Goal: Information Seeking & Learning: Learn about a topic

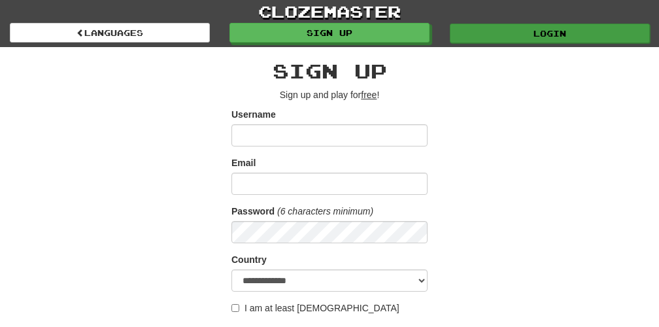
click at [546, 35] on link "Login" at bounding box center [550, 34] width 200 height 20
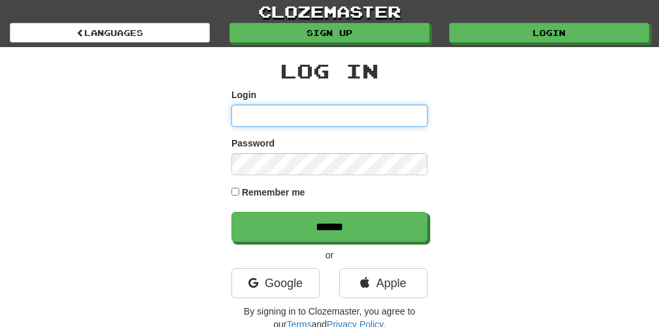
type input "**********"
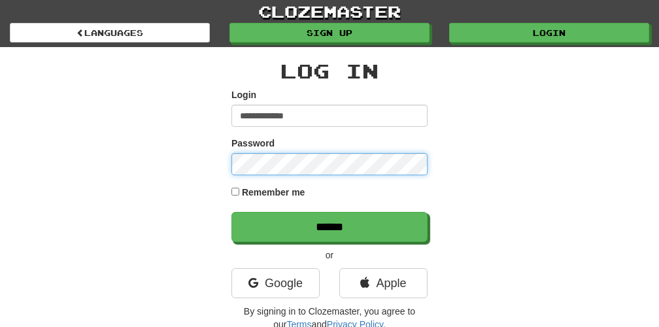
click at [329, 226] on input "******" at bounding box center [329, 227] width 196 height 30
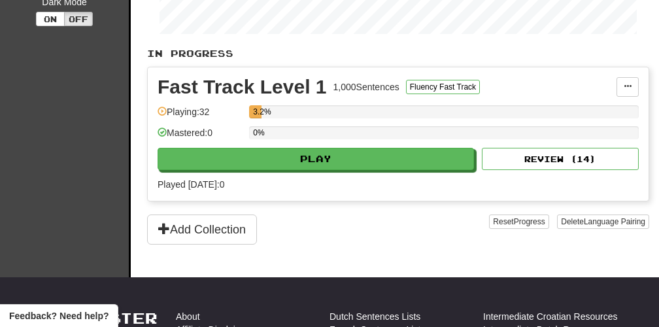
scroll to position [273, 0]
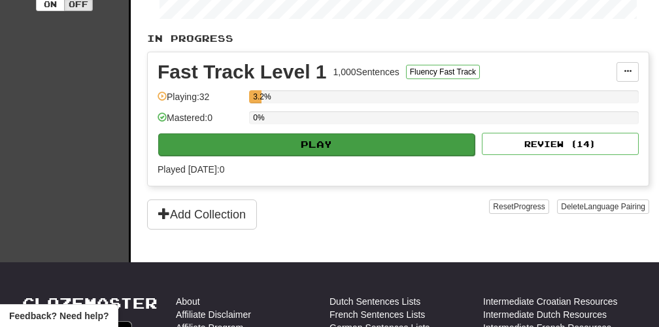
click at [326, 151] on button "Play" at bounding box center [316, 144] width 316 height 22
select select "**"
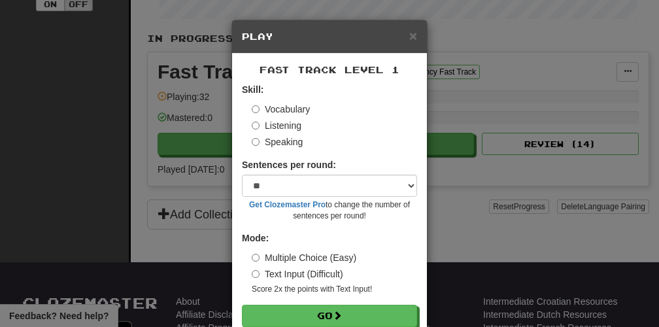
click at [296, 127] on label "Listening" at bounding box center [277, 125] width 50 height 13
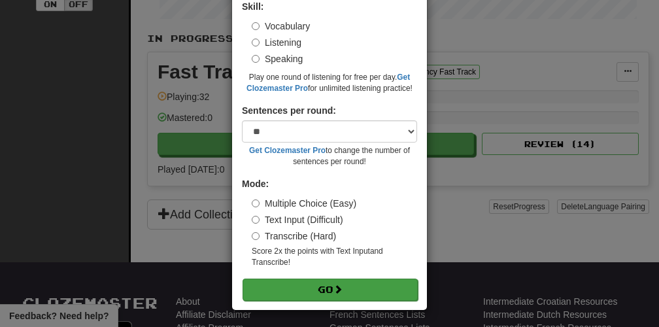
scroll to position [82, 0]
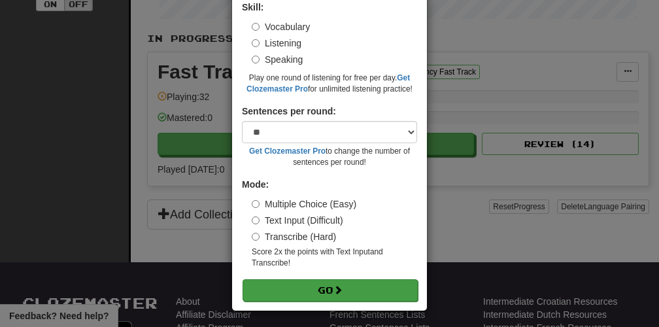
click at [327, 291] on button "Go" at bounding box center [330, 290] width 175 height 22
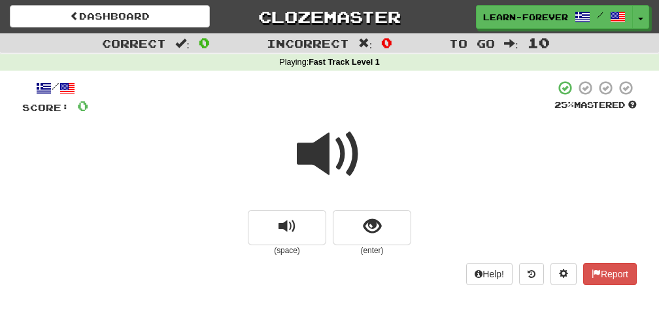
click at [329, 155] on span at bounding box center [329, 154] width 65 height 65
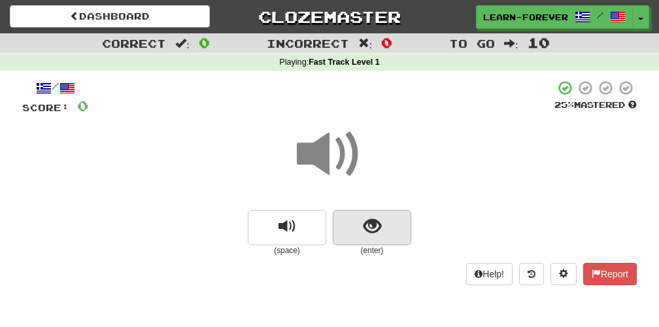
click at [372, 220] on span "show sentence" at bounding box center [372, 227] width 18 height 18
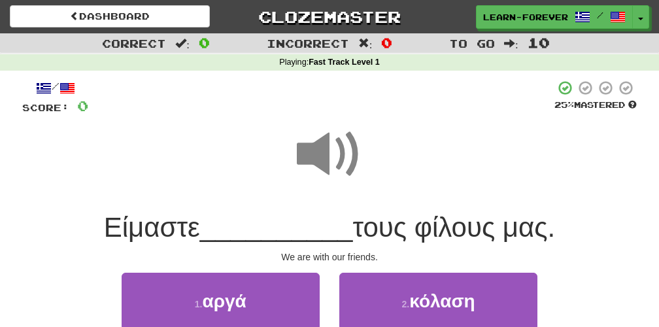
click at [342, 148] on span at bounding box center [329, 154] width 65 height 65
click at [331, 129] on span at bounding box center [329, 154] width 65 height 65
click at [328, 143] on span at bounding box center [329, 154] width 65 height 65
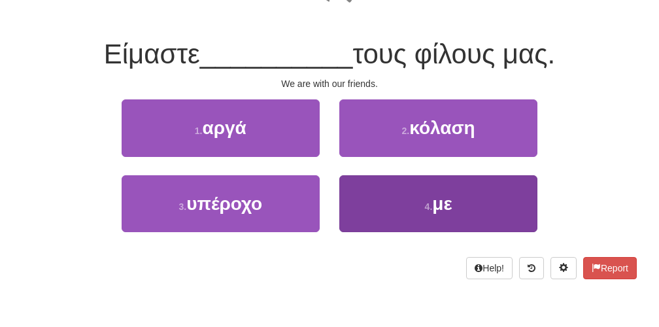
scroll to position [177, 0]
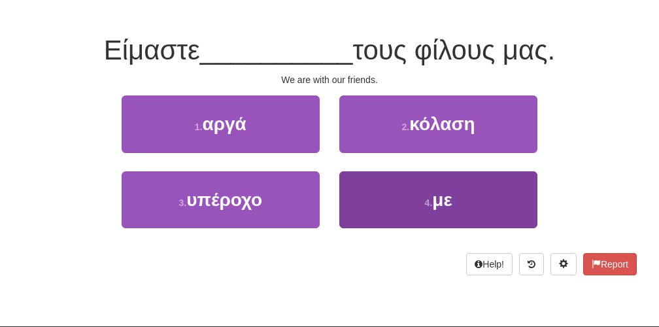
click at [431, 210] on button "4 . με" at bounding box center [438, 199] width 198 height 57
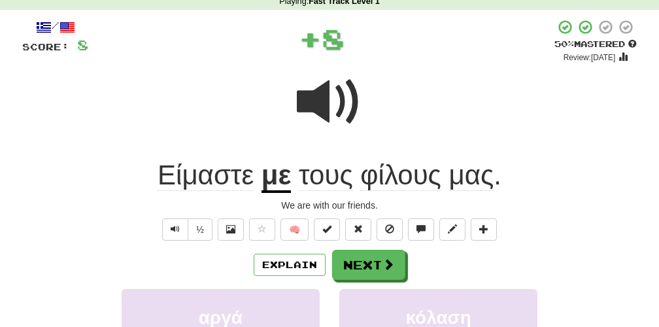
scroll to position [61, 0]
click at [336, 105] on span at bounding box center [329, 101] width 65 height 65
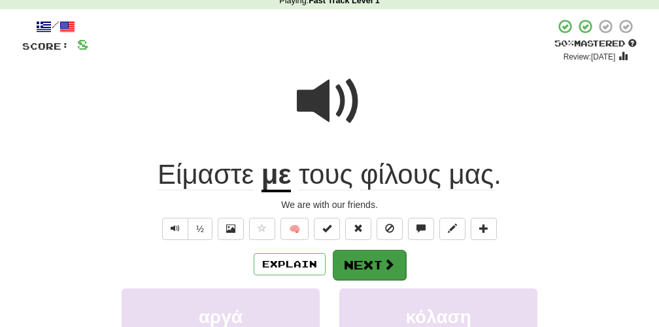
click at [363, 266] on button "Next" at bounding box center [369, 265] width 73 height 30
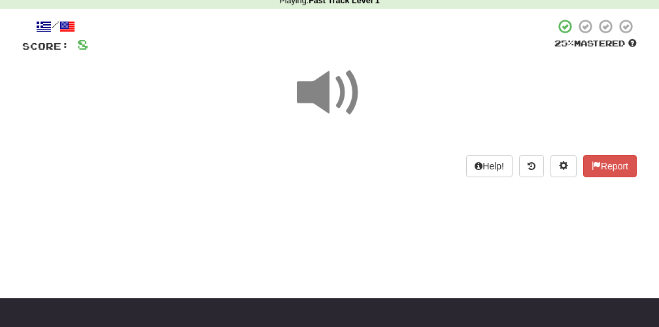
click at [333, 94] on span at bounding box center [329, 92] width 65 height 65
click at [333, 95] on span at bounding box center [329, 92] width 65 height 65
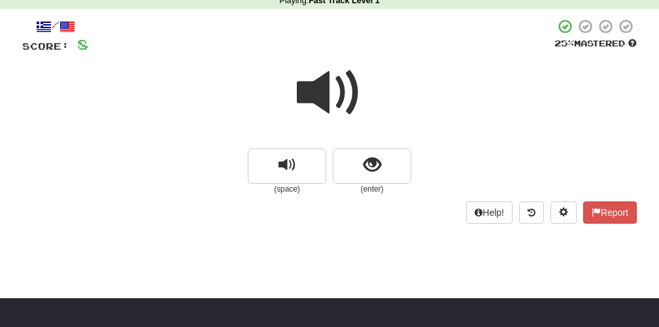
click at [333, 95] on span at bounding box center [329, 92] width 65 height 65
click at [370, 167] on span "show sentence" at bounding box center [372, 165] width 18 height 18
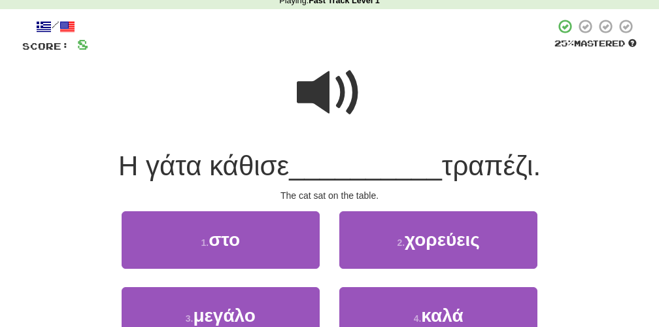
click at [318, 99] on span at bounding box center [329, 92] width 65 height 65
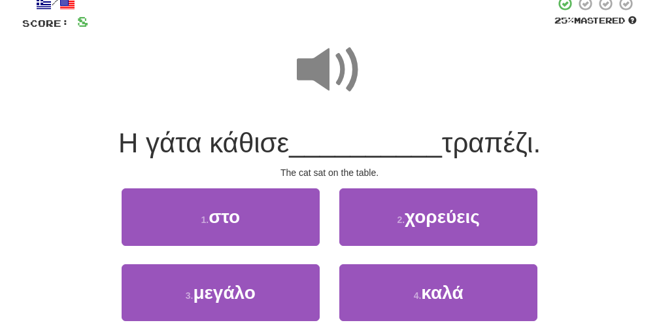
click at [335, 85] on span at bounding box center [329, 69] width 65 height 65
click at [323, 65] on span at bounding box center [329, 69] width 65 height 65
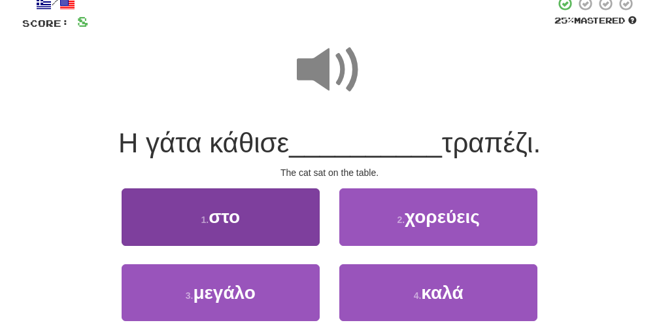
click at [259, 225] on button "1 . στο" at bounding box center [221, 216] width 198 height 57
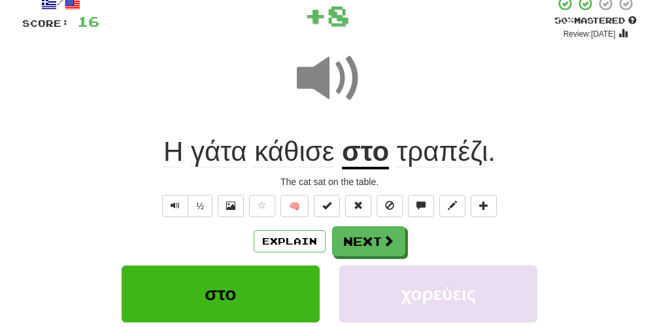
click at [315, 156] on span "κάθισε" at bounding box center [294, 151] width 80 height 31
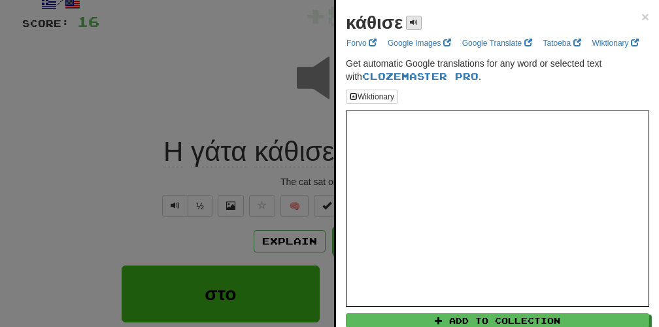
click at [412, 26] on span at bounding box center [414, 22] width 8 height 8
click at [416, 22] on span at bounding box center [414, 22] width 8 height 8
click at [223, 103] on div at bounding box center [329, 163] width 659 height 327
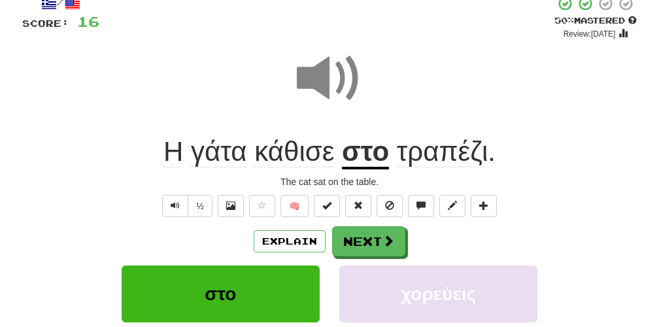
click at [340, 86] on span at bounding box center [329, 78] width 65 height 65
click at [330, 95] on span at bounding box center [329, 78] width 65 height 65
click at [328, 93] on span at bounding box center [329, 78] width 65 height 65
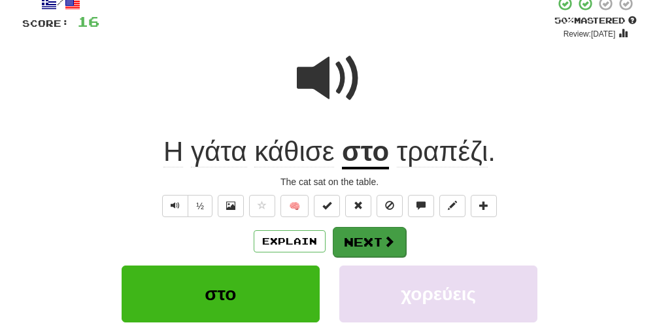
click at [362, 239] on button "Next" at bounding box center [369, 242] width 73 height 30
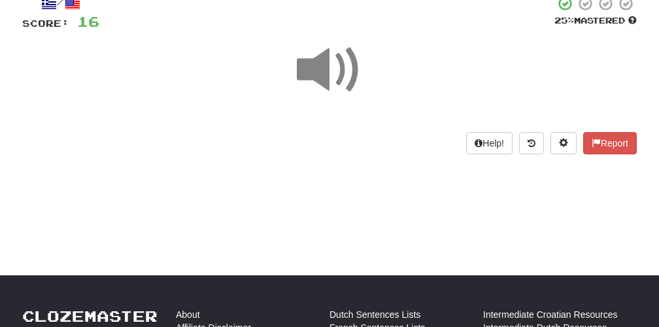
click at [333, 70] on span at bounding box center [329, 69] width 65 height 65
click at [333, 69] on span at bounding box center [329, 69] width 65 height 65
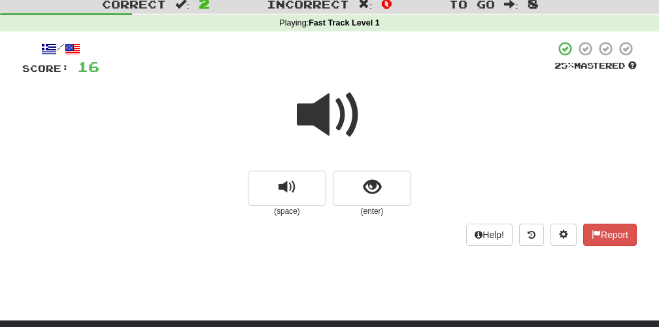
scroll to position [40, 0]
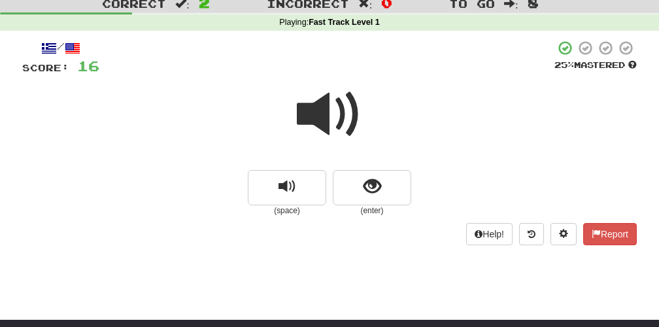
click at [331, 116] on span at bounding box center [329, 114] width 65 height 65
click at [354, 94] on span at bounding box center [329, 114] width 65 height 65
click at [339, 116] on span at bounding box center [329, 114] width 65 height 65
click at [339, 124] on span at bounding box center [329, 114] width 65 height 65
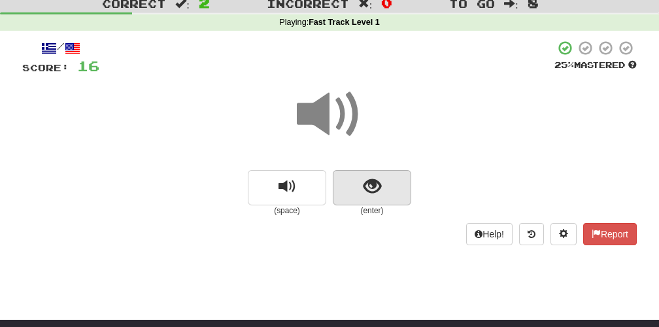
click at [369, 199] on button "show sentence" at bounding box center [372, 187] width 78 height 35
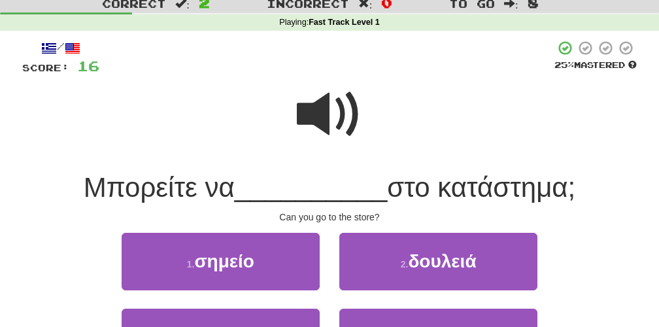
click at [342, 117] on span at bounding box center [329, 114] width 65 height 65
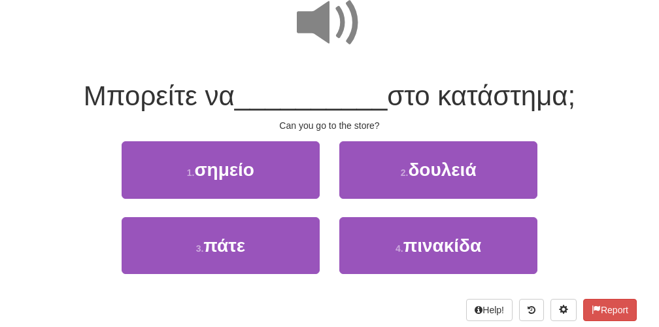
scroll to position [134, 0]
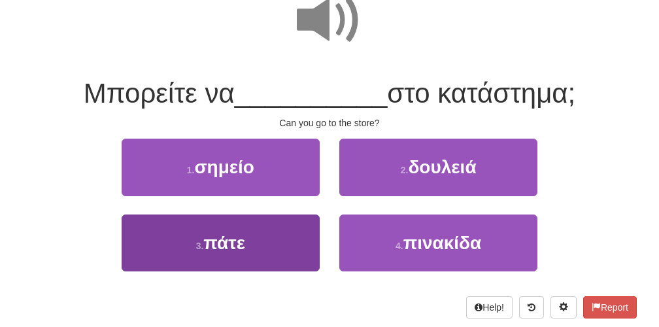
click at [253, 241] on button "3 . πάτε" at bounding box center [221, 242] width 198 height 57
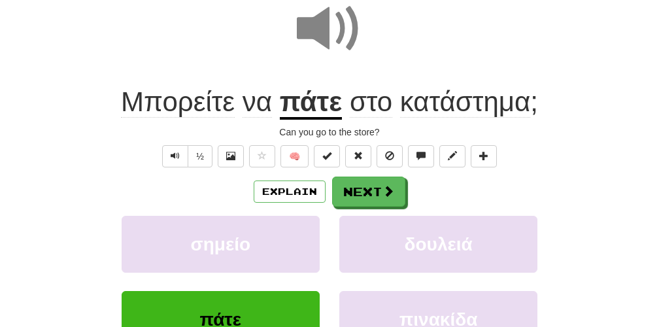
click at [337, 45] on span at bounding box center [329, 28] width 65 height 65
click at [350, 50] on span at bounding box center [329, 28] width 65 height 65
click at [355, 33] on span at bounding box center [329, 28] width 65 height 65
click at [344, 44] on span at bounding box center [329, 28] width 65 height 65
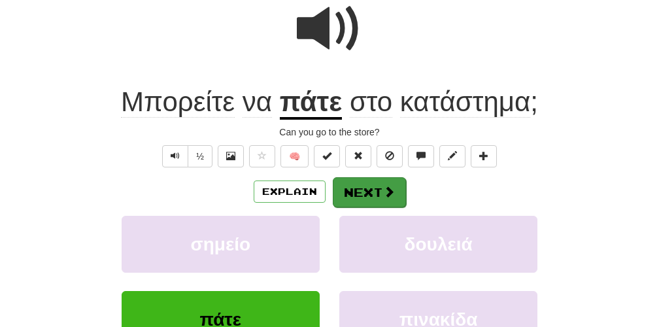
click at [366, 199] on button "Next" at bounding box center [369, 192] width 73 height 30
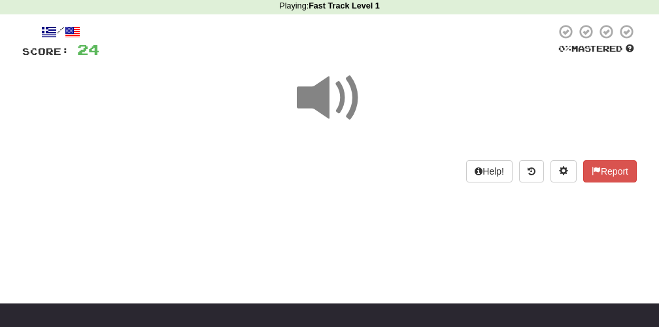
scroll to position [56, 0]
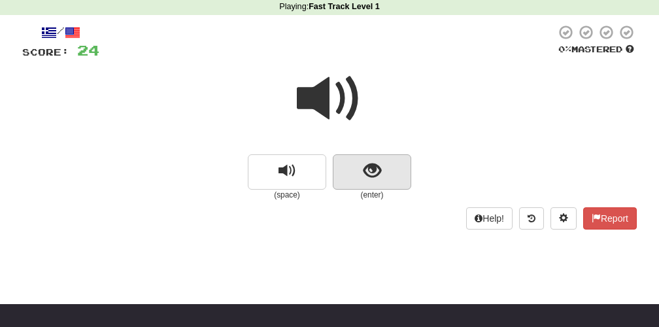
click at [359, 173] on button "show sentence" at bounding box center [372, 171] width 78 height 35
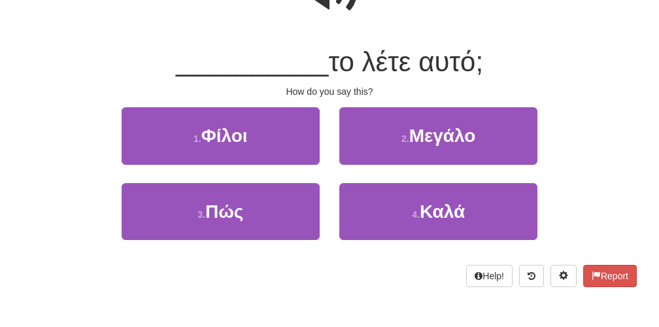
scroll to position [169, 0]
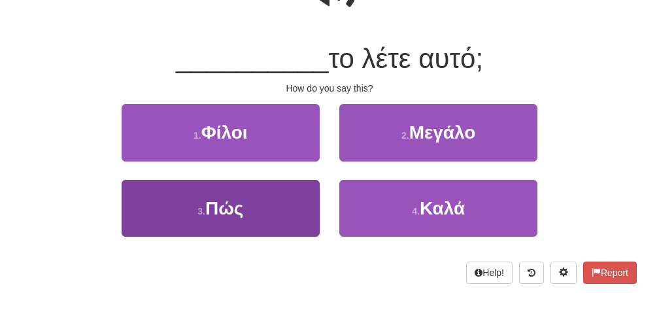
click at [251, 194] on button "3 . Πώς" at bounding box center [221, 208] width 198 height 57
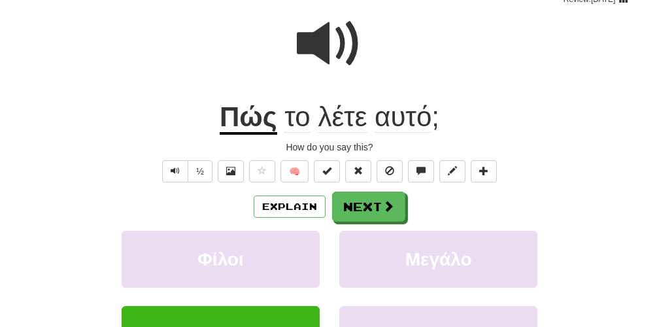
scroll to position [118, 0]
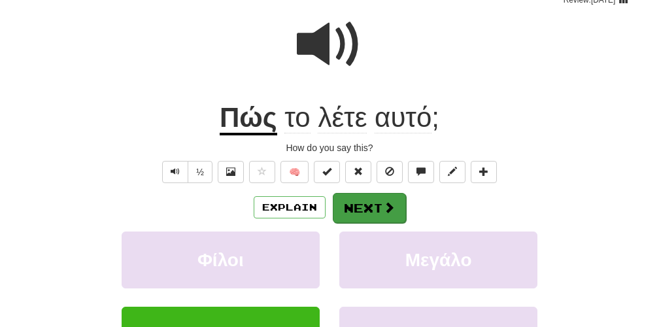
click at [382, 214] on button "Next" at bounding box center [369, 208] width 73 height 30
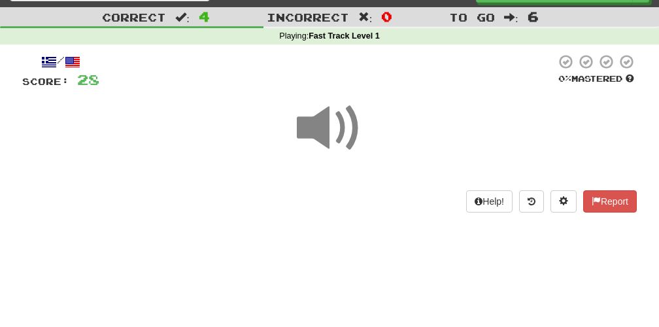
scroll to position [25, 0]
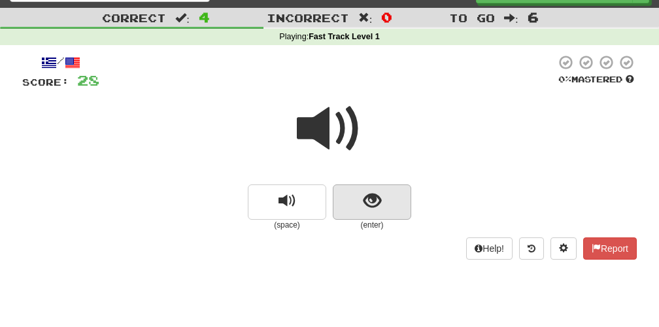
click at [367, 199] on span "show sentence" at bounding box center [372, 201] width 18 height 18
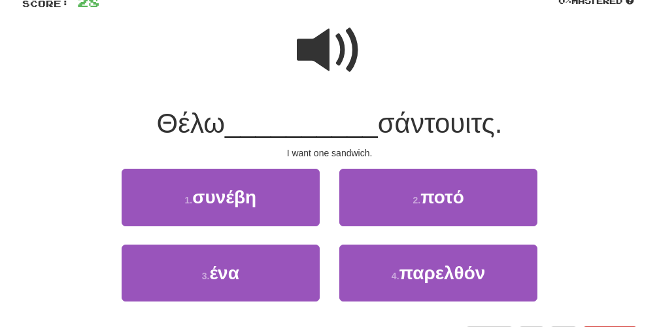
scroll to position [122, 0]
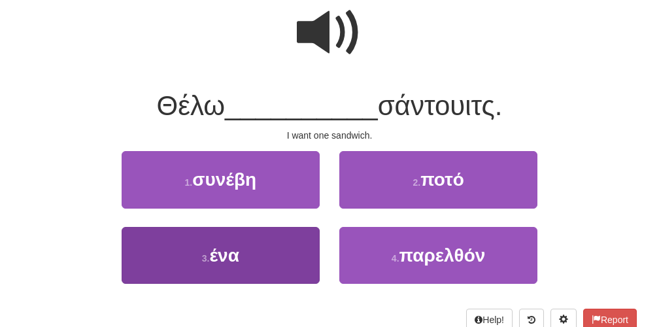
click at [243, 260] on button "3 . ένα" at bounding box center [221, 255] width 198 height 57
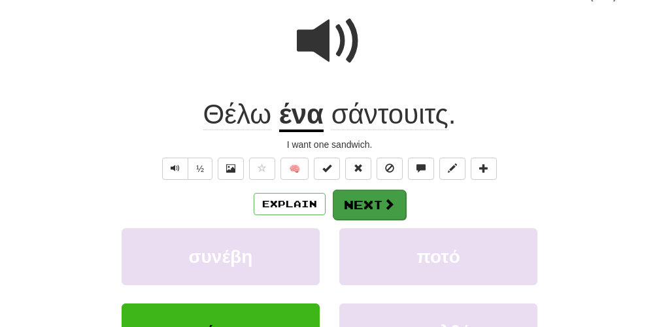
click at [367, 204] on button "Next" at bounding box center [369, 205] width 73 height 30
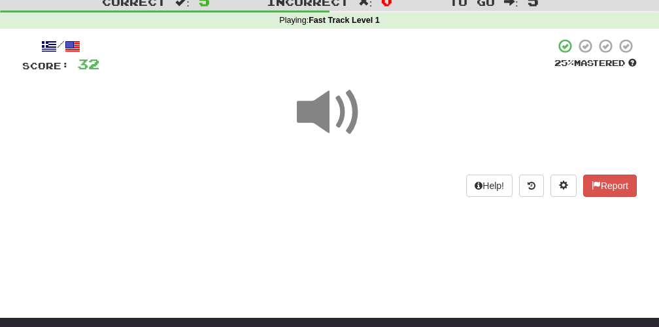
scroll to position [39, 0]
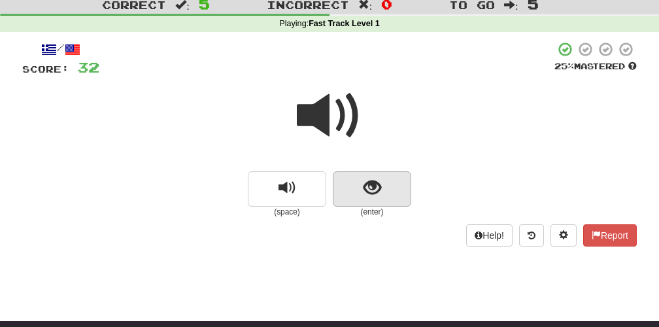
click at [363, 191] on span "show sentence" at bounding box center [372, 188] width 18 height 18
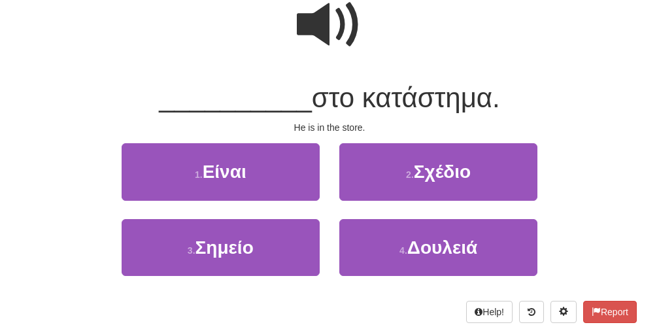
scroll to position [131, 0]
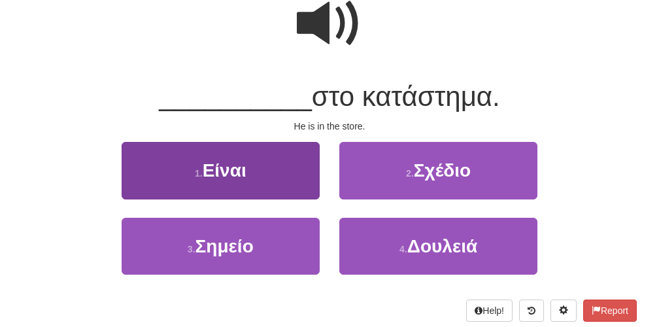
click at [258, 169] on button "1 . Είναι" at bounding box center [221, 170] width 198 height 57
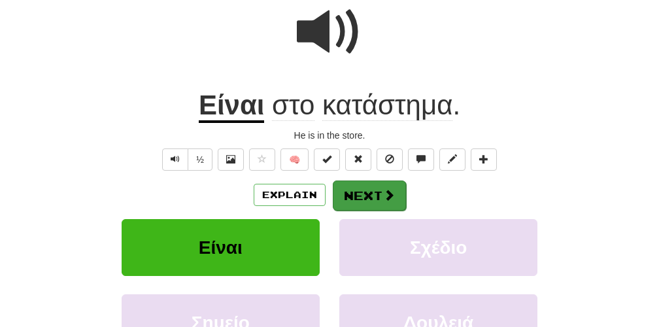
click at [362, 202] on button "Next" at bounding box center [369, 195] width 73 height 30
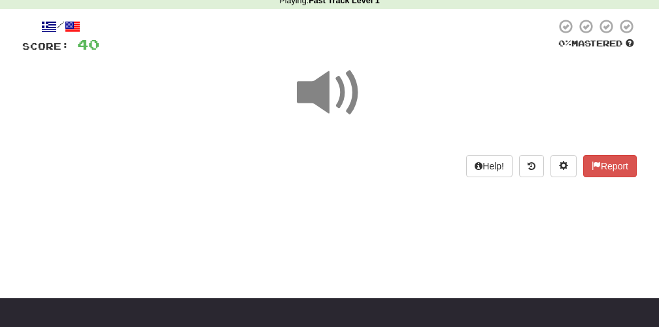
scroll to position [60, 0]
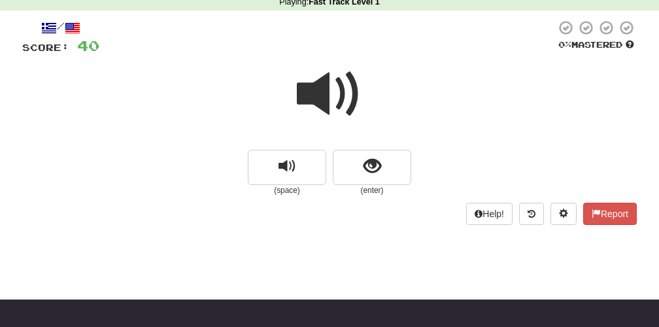
click at [331, 103] on span at bounding box center [329, 93] width 65 height 65
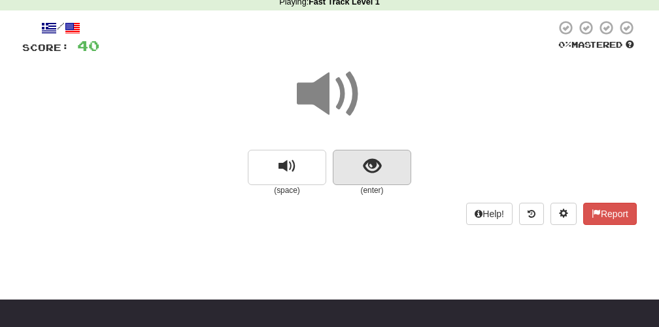
click at [369, 168] on span "show sentence" at bounding box center [372, 167] width 18 height 18
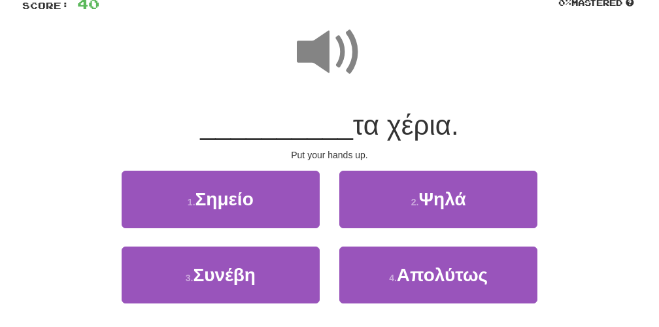
scroll to position [108, 0]
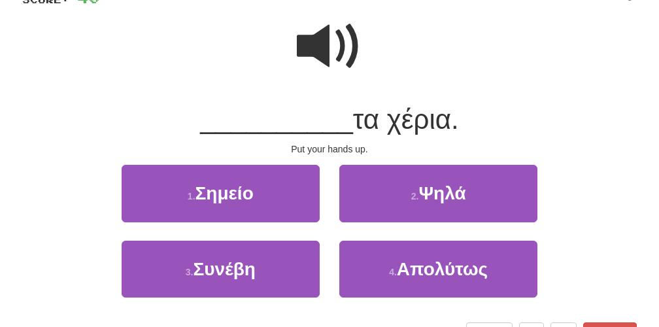
click at [325, 61] on span at bounding box center [329, 46] width 65 height 65
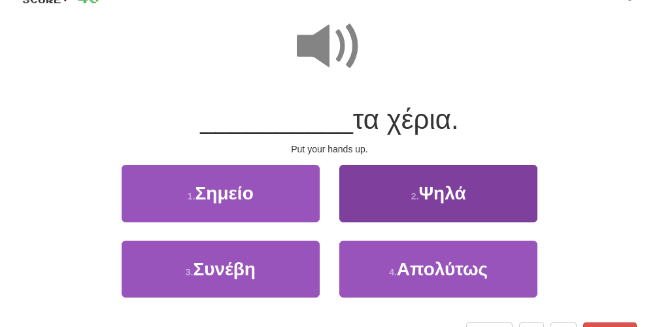
click at [443, 208] on button "2 . Ψηλά" at bounding box center [438, 193] width 198 height 57
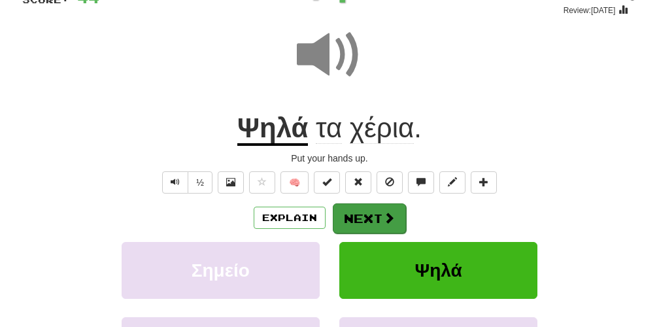
click at [383, 214] on span at bounding box center [389, 218] width 12 height 12
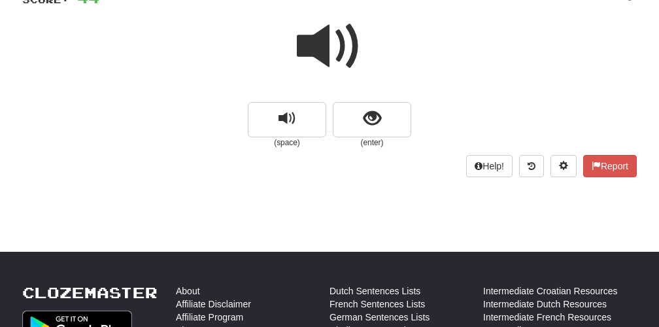
click at [332, 41] on span at bounding box center [329, 46] width 65 height 65
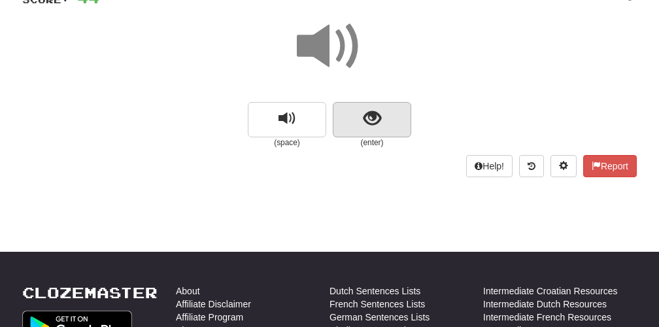
click at [370, 118] on span "show sentence" at bounding box center [372, 119] width 18 height 18
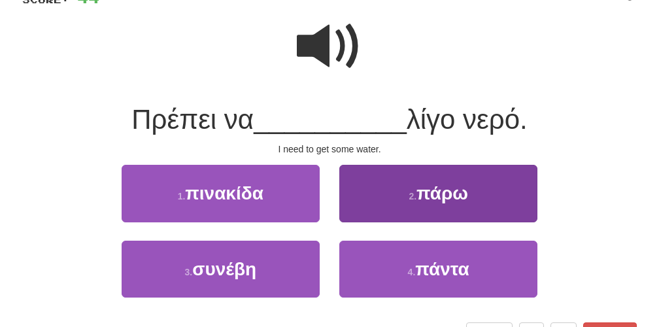
click at [422, 204] on button "2 . πάρω" at bounding box center [438, 193] width 198 height 57
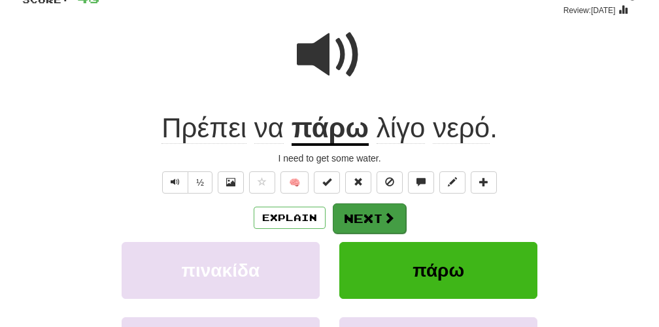
click at [381, 220] on button "Next" at bounding box center [369, 218] width 73 height 30
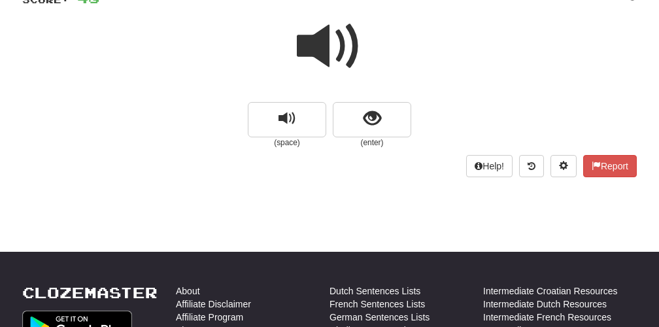
click at [338, 68] on span at bounding box center [329, 46] width 65 height 65
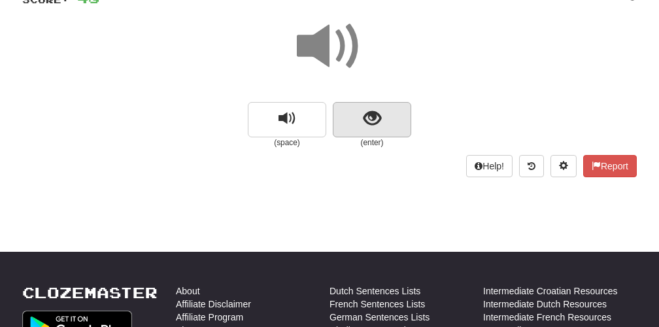
click at [377, 127] on button "show sentence" at bounding box center [372, 119] width 78 height 35
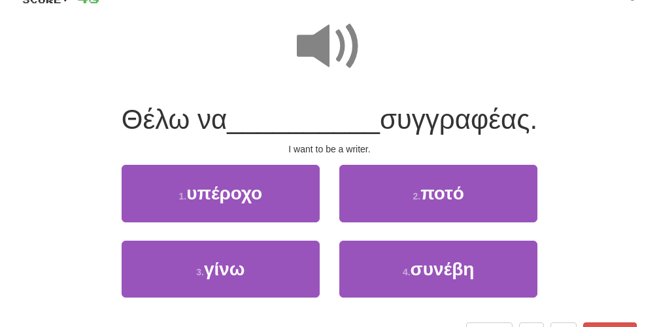
click at [341, 41] on span at bounding box center [329, 46] width 65 height 65
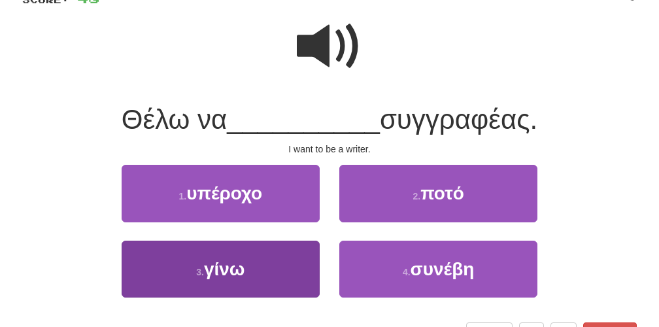
click at [240, 275] on span "γίνω" at bounding box center [224, 269] width 41 height 20
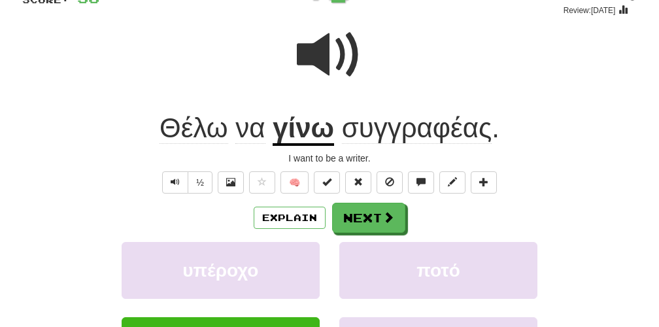
click at [314, 132] on u "γίνω" at bounding box center [303, 128] width 61 height 33
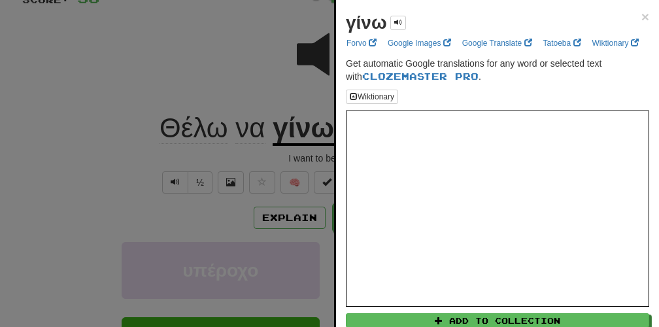
click at [302, 50] on div at bounding box center [329, 163] width 659 height 327
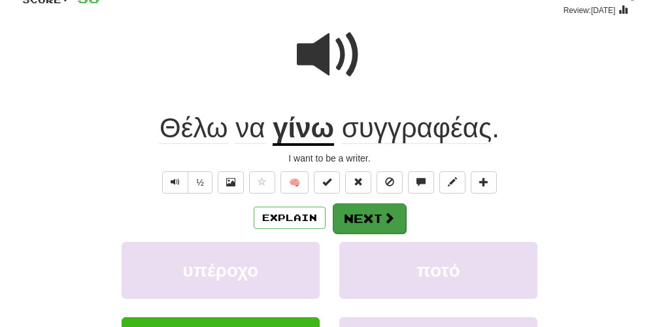
click at [373, 214] on button "Next" at bounding box center [369, 218] width 73 height 30
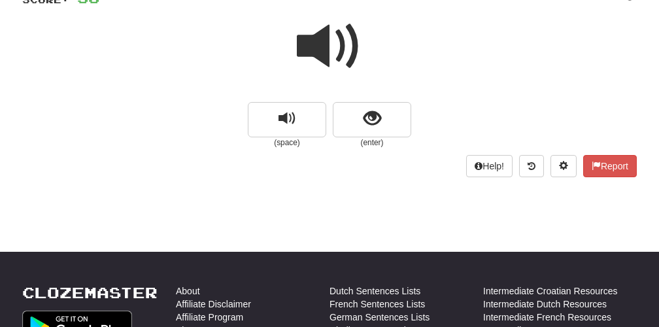
click at [325, 47] on span at bounding box center [329, 46] width 65 height 65
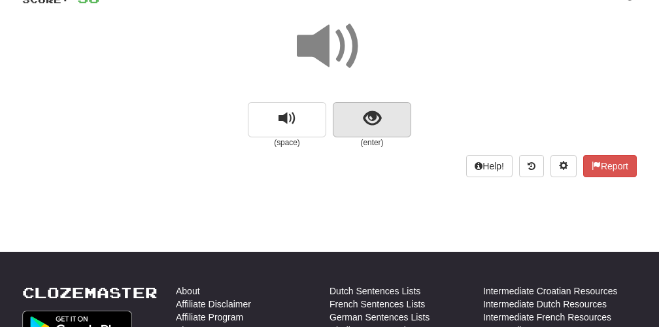
click at [374, 114] on span "show sentence" at bounding box center [372, 119] width 18 height 18
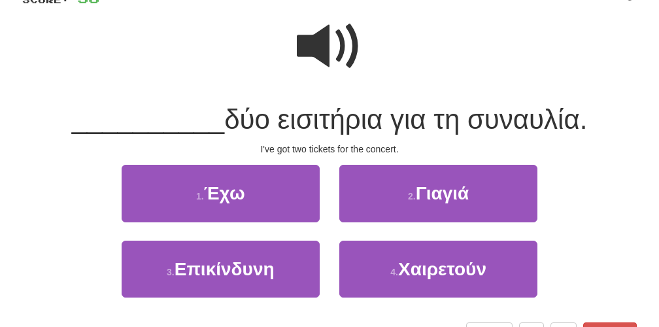
click at [326, 52] on span at bounding box center [329, 46] width 65 height 65
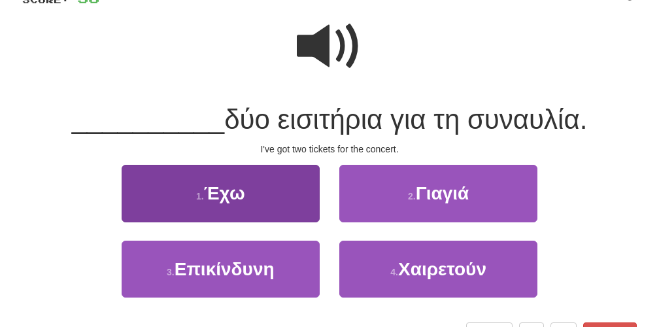
click at [251, 188] on button "1 . Έχω" at bounding box center [221, 193] width 198 height 57
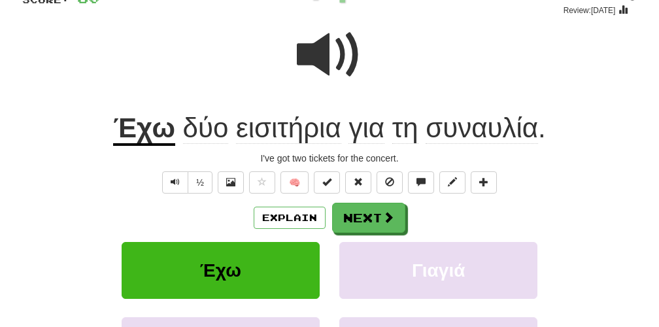
click at [284, 137] on span "εισιτήρια" at bounding box center [288, 127] width 105 height 31
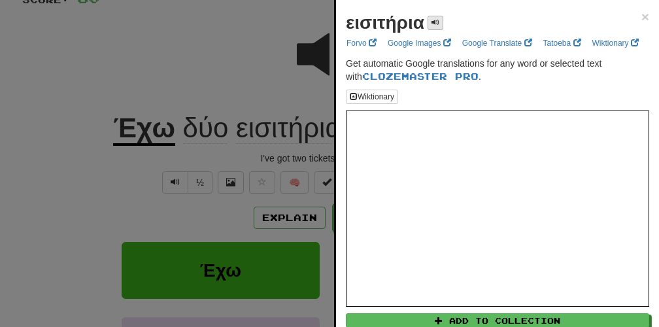
click at [437, 27] on button at bounding box center [436, 23] width 16 height 14
click at [265, 82] on div at bounding box center [329, 163] width 659 height 327
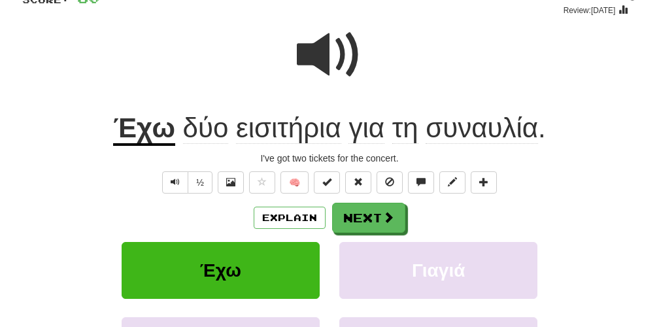
click at [367, 140] on span "για" at bounding box center [366, 127] width 36 height 31
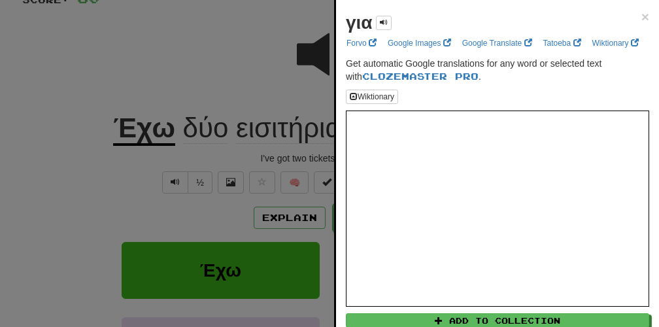
click at [243, 69] on div at bounding box center [329, 163] width 659 height 327
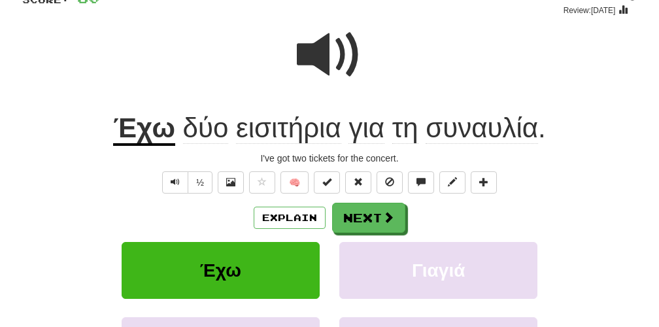
click at [479, 138] on span "συναυλία" at bounding box center [482, 127] width 112 height 31
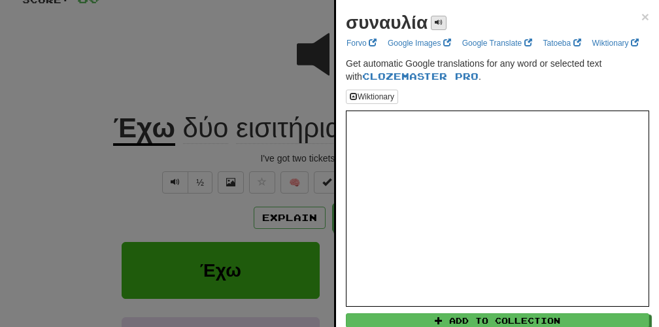
click at [433, 27] on button at bounding box center [439, 23] width 16 height 14
click at [277, 63] on div at bounding box center [329, 163] width 659 height 327
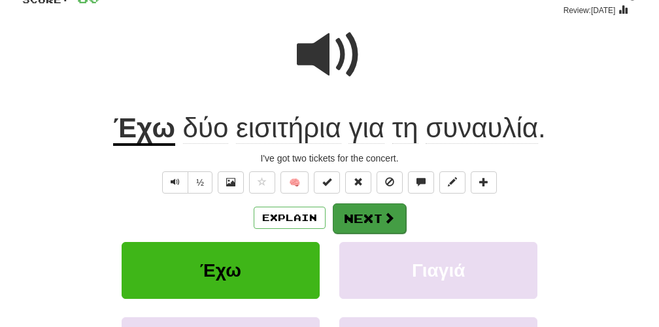
click at [383, 214] on span at bounding box center [389, 218] width 12 height 12
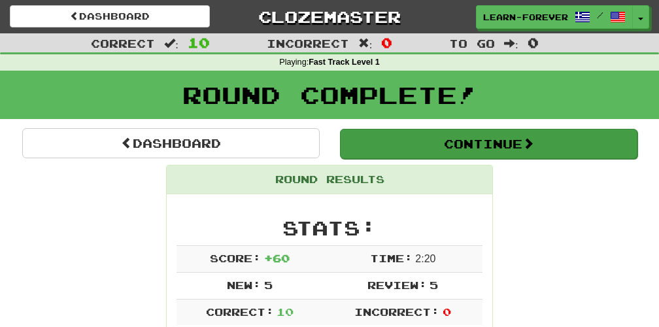
scroll to position [0, 0]
click at [470, 144] on button "Continue" at bounding box center [488, 144] width 297 height 30
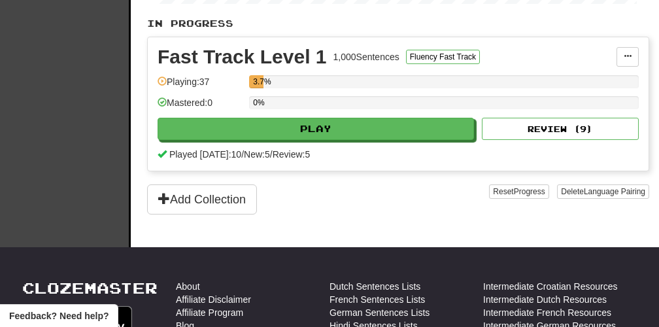
scroll to position [324, 0]
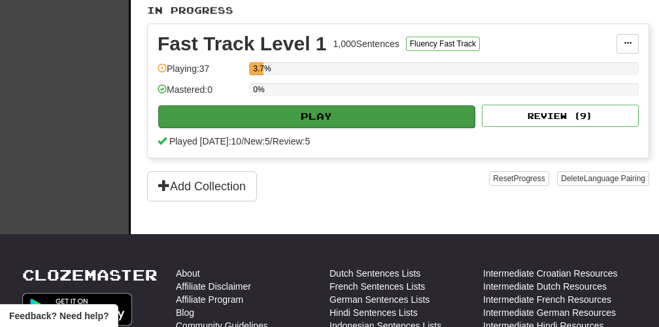
click at [310, 115] on button "Play" at bounding box center [316, 116] width 316 height 22
select select "**"
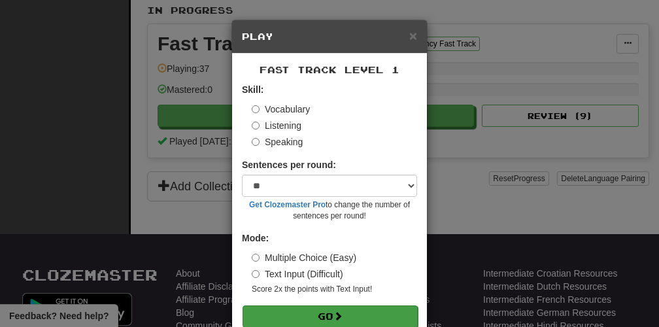
click at [320, 317] on button "Go" at bounding box center [330, 316] width 175 height 22
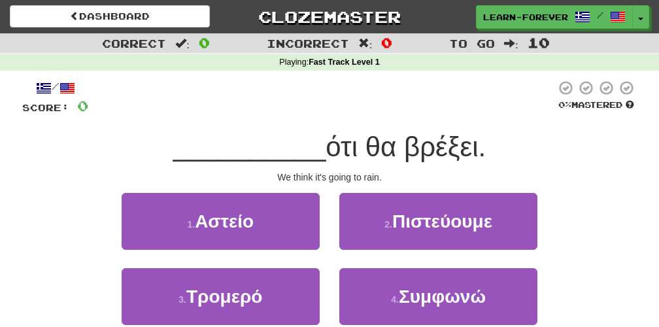
drag, startPoint x: 322, startPoint y: 146, endPoint x: 503, endPoint y: 146, distance: 181.1
click at [503, 146] on div "__________ ότι θα βρέξει." at bounding box center [329, 147] width 614 height 36
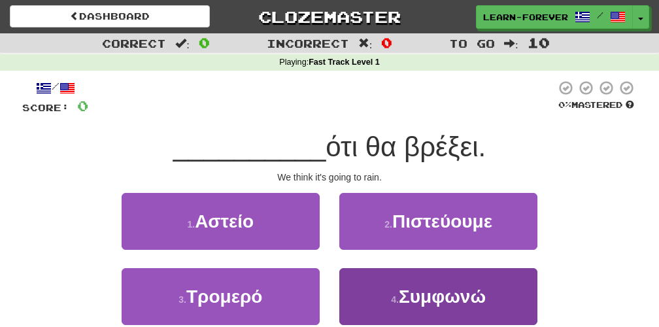
click at [451, 305] on button "4 . Συμφωνώ" at bounding box center [438, 296] width 198 height 57
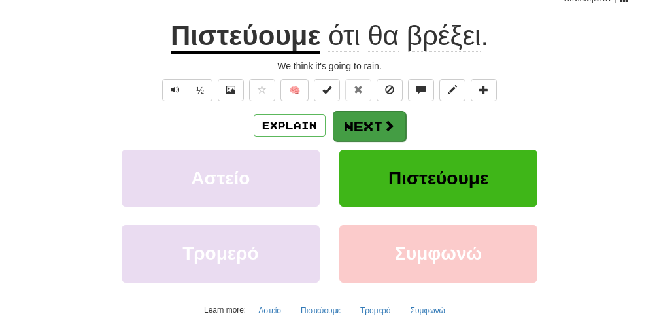
scroll to position [147, 0]
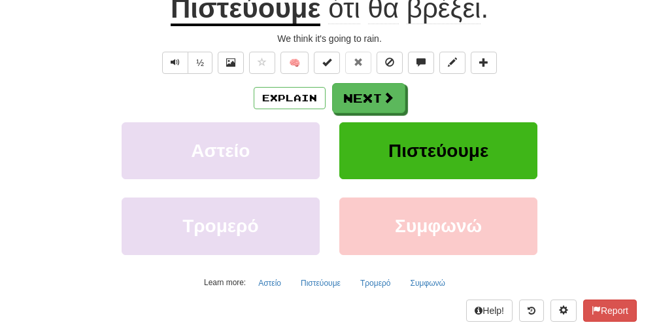
click at [432, 170] on button "Πιστεύουμε" at bounding box center [438, 150] width 198 height 57
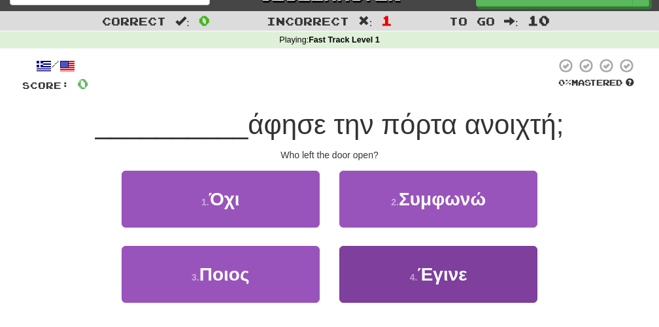
scroll to position [20, 0]
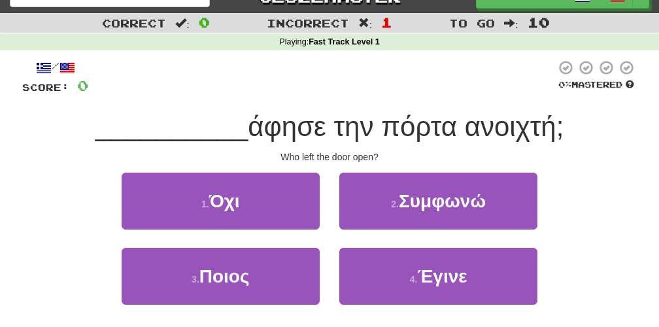
drag, startPoint x: 241, startPoint y: 124, endPoint x: 639, endPoint y: 125, distance: 398.8
click at [639, 125] on div "/ Score: 0 0 % Mastered __________ άφησε την πόρτα ανοιχτή; Who left the door o…" at bounding box center [329, 210] width 634 height 320
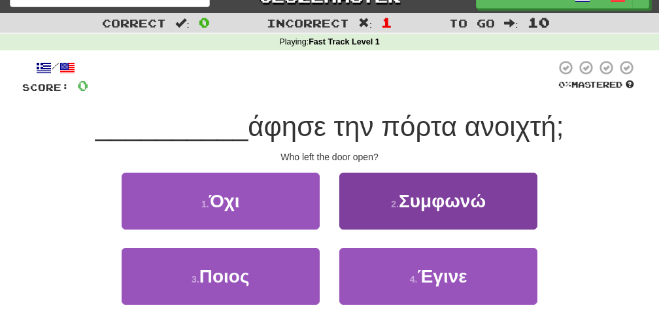
scroll to position [15, 0]
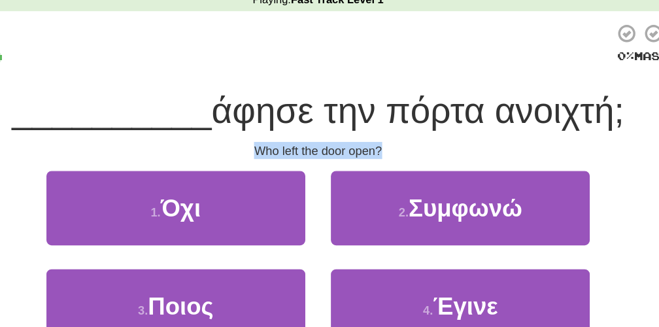
drag, startPoint x: 190, startPoint y: 112, endPoint x: 363, endPoint y: 112, distance: 173.2
click at [363, 156] on div "Who left the door open?" at bounding box center [329, 162] width 614 height 13
drag, startPoint x: 149, startPoint y: 76, endPoint x: 472, endPoint y: 80, distance: 323.0
click at [473, 116] on span "άφησε την πόρτα ανοιχτή;" at bounding box center [406, 131] width 316 height 31
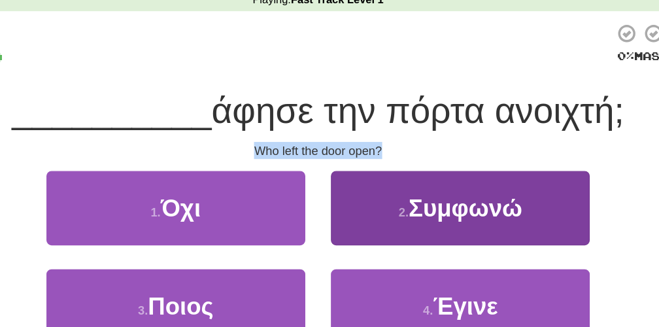
scroll to position [22, 0]
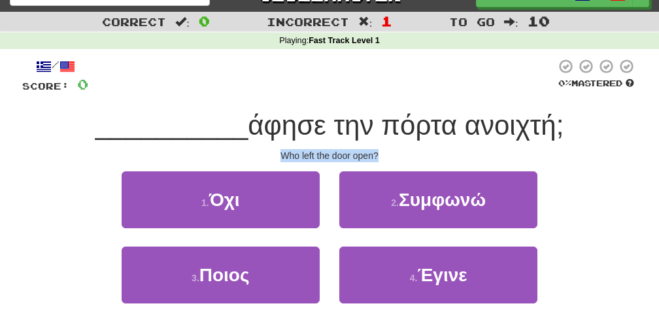
click at [434, 141] on div "__________ άφησε την πόρτα ανοιχτή;" at bounding box center [329, 126] width 614 height 36
drag, startPoint x: 245, startPoint y: 122, endPoint x: 618, endPoint y: 125, distance: 373.3
click at [618, 125] on div "__________ άφησε την πόρτα ανοιχτή;" at bounding box center [329, 126] width 614 height 36
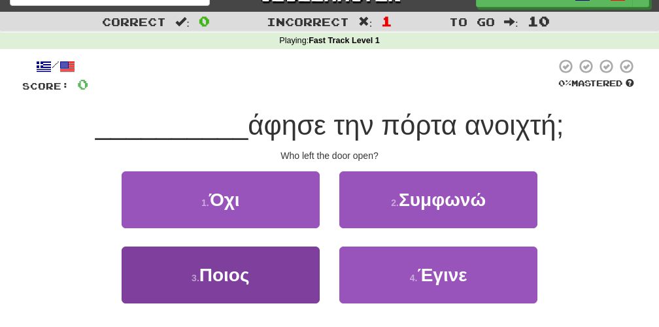
click at [215, 288] on button "3 . Ποιος" at bounding box center [221, 274] width 198 height 57
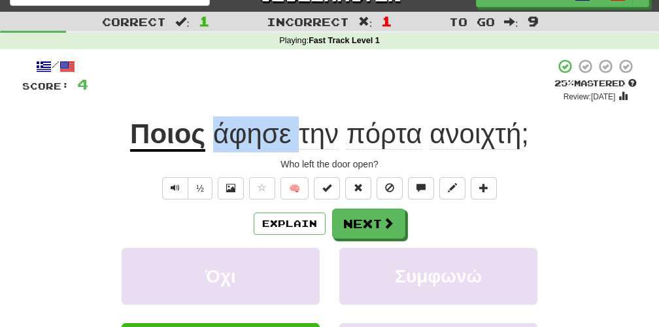
drag, startPoint x: 211, startPoint y: 130, endPoint x: 302, endPoint y: 132, distance: 90.9
click at [302, 132] on span "άφησε την πόρτα ανοιχτή ;" at bounding box center [367, 133] width 324 height 31
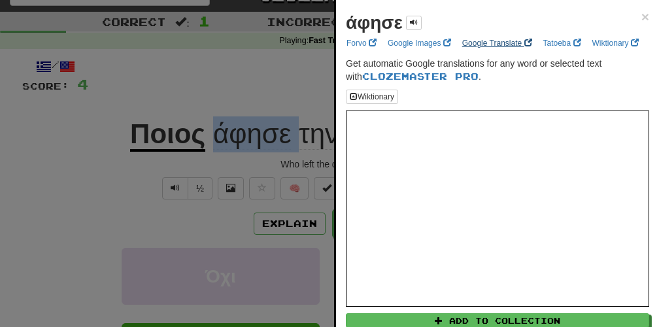
click at [507, 44] on link "Google Translate" at bounding box center [497, 43] width 78 height 14
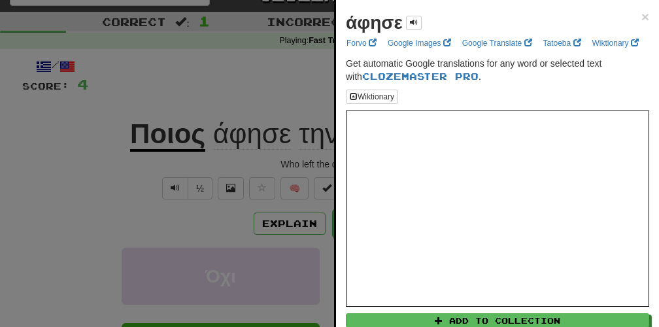
click at [259, 129] on div at bounding box center [329, 163] width 659 height 327
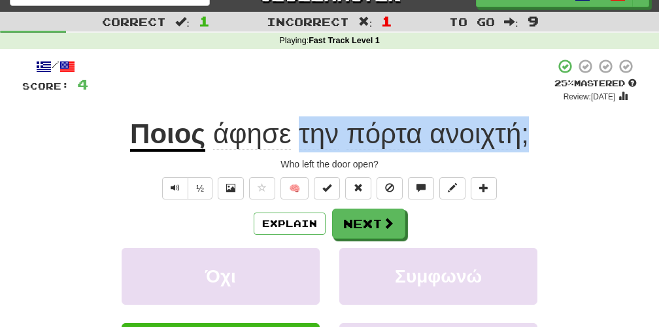
drag, startPoint x: 305, startPoint y: 133, endPoint x: 529, endPoint y: 137, distance: 223.6
click at [529, 137] on span "άφησε την πόρτα ανοιχτή ;" at bounding box center [367, 133] width 324 height 31
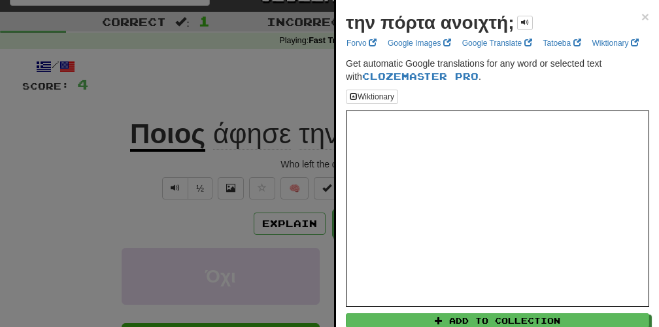
click at [240, 76] on div at bounding box center [329, 163] width 659 height 327
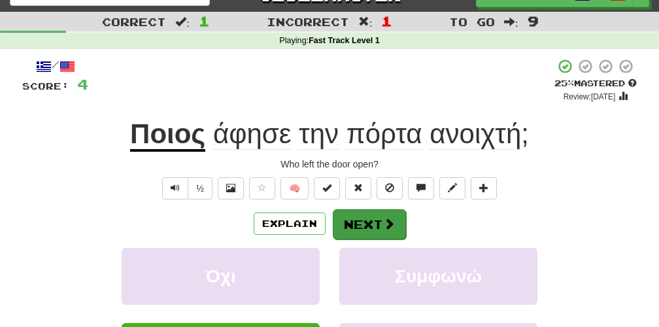
click at [388, 233] on button "Next" at bounding box center [369, 224] width 73 height 30
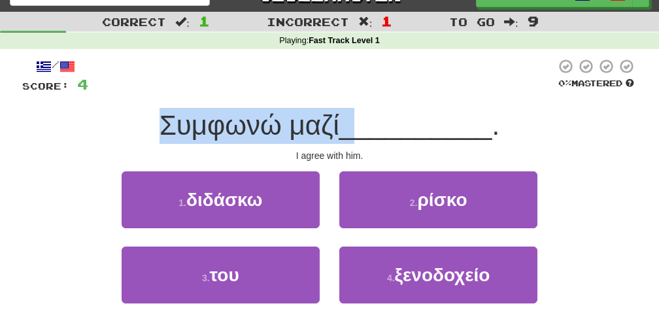
drag, startPoint x: 156, startPoint y: 120, endPoint x: 361, endPoint y: 120, distance: 204.6
click at [361, 120] on div "Συμφωνώ μαζί __________ ." at bounding box center [329, 126] width 614 height 36
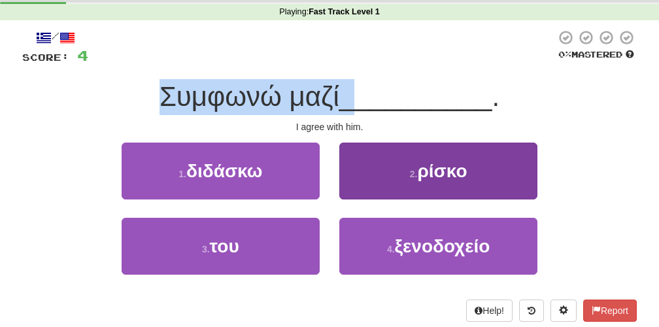
scroll to position [52, 0]
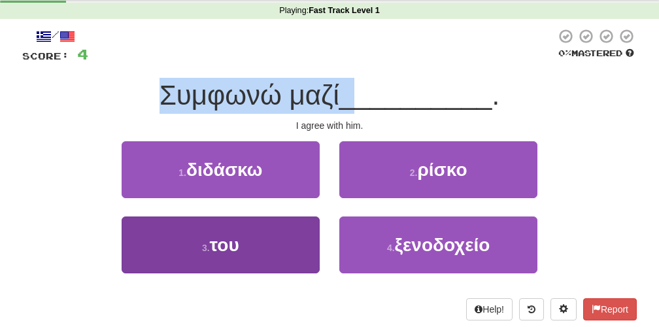
click at [297, 252] on button "3 . του" at bounding box center [221, 244] width 198 height 57
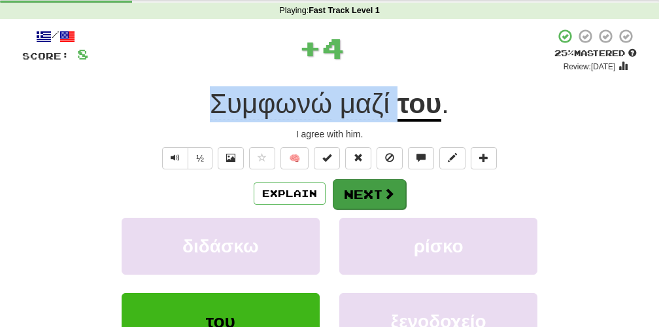
click at [388, 203] on button "Next" at bounding box center [369, 194] width 73 height 30
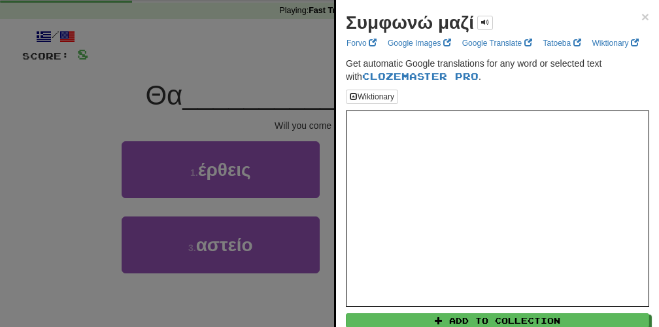
click at [294, 76] on div at bounding box center [329, 163] width 659 height 327
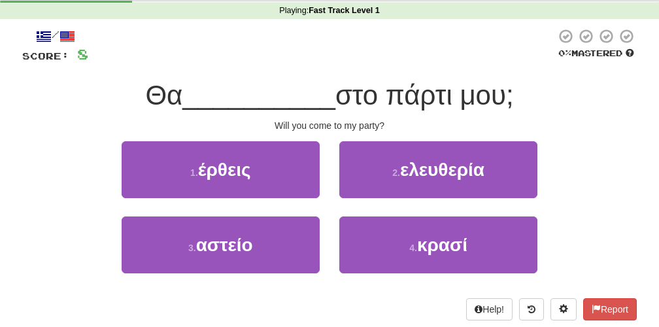
drag, startPoint x: 331, startPoint y: 95, endPoint x: 525, endPoint y: 95, distance: 194.2
click at [525, 95] on div "Θα __________ στο πάρτι μου;" at bounding box center [329, 96] width 614 height 36
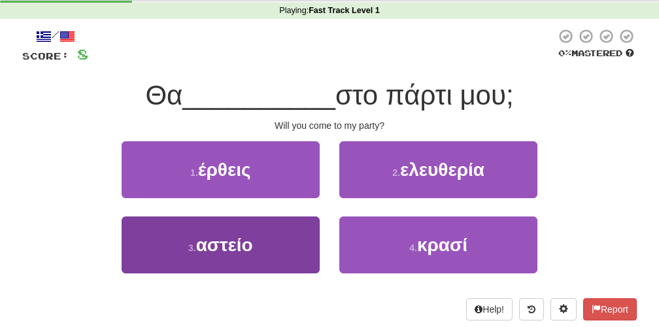
click at [268, 256] on button "3 . αστείο" at bounding box center [221, 244] width 198 height 57
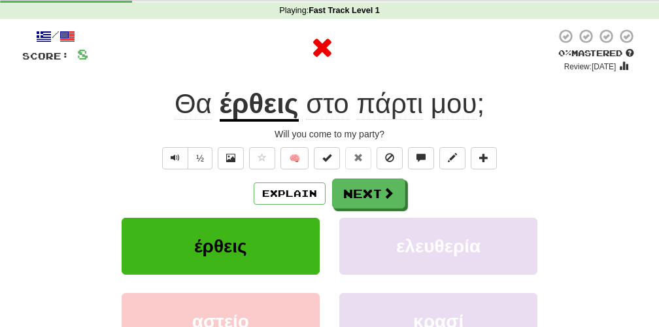
click at [258, 250] on button "έρθεις" at bounding box center [221, 246] width 198 height 57
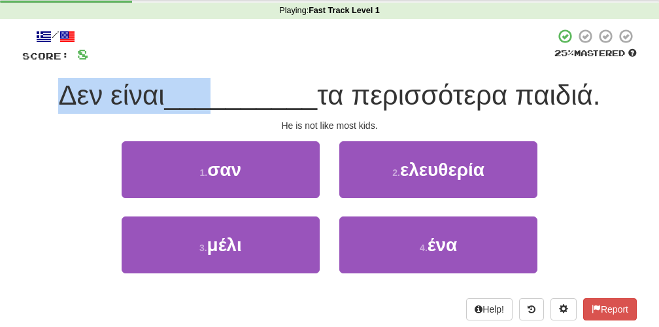
drag, startPoint x: 48, startPoint y: 90, endPoint x: 212, endPoint y: 90, distance: 164.1
click at [212, 90] on div "Δεν είναι __________ τα περισσότερα παιδιά." at bounding box center [329, 96] width 614 height 36
drag, startPoint x: 307, startPoint y: 100, endPoint x: 601, endPoint y: 105, distance: 294.2
click at [601, 105] on div "Δεν είναι __________ τα περισσότερα παιδιά." at bounding box center [329, 96] width 614 height 36
drag, startPoint x: 35, startPoint y: 104, endPoint x: 187, endPoint y: 105, distance: 152.3
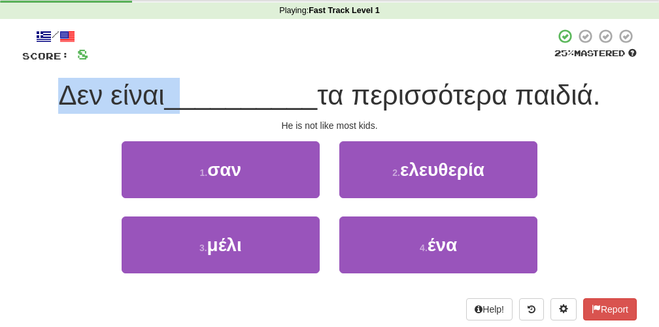
click at [187, 105] on div "Δεν είναι __________ τα περισσότερα παιδιά." at bounding box center [329, 96] width 614 height 36
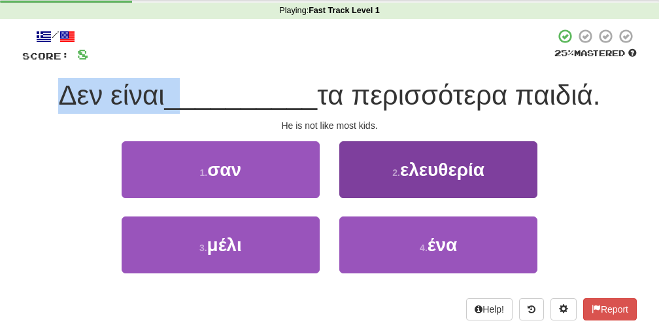
click at [433, 186] on button "2 . ελευθερία" at bounding box center [438, 169] width 198 height 57
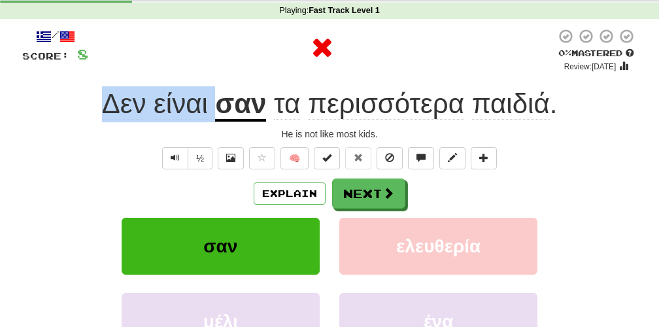
scroll to position [129, 0]
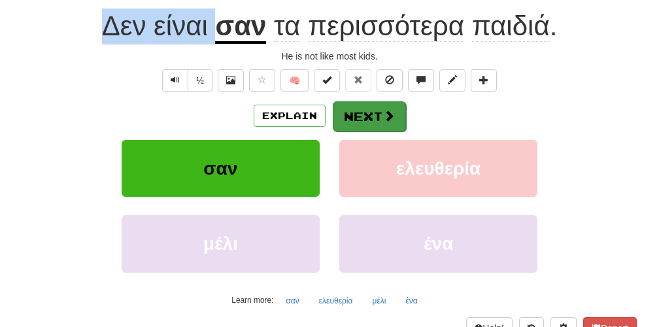
click at [360, 119] on button "Next" at bounding box center [369, 116] width 73 height 30
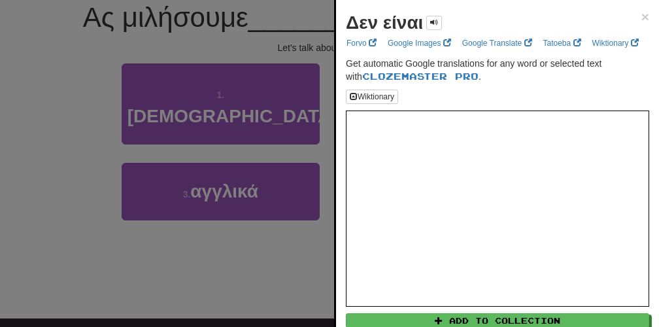
click at [250, 83] on div at bounding box center [329, 163] width 659 height 327
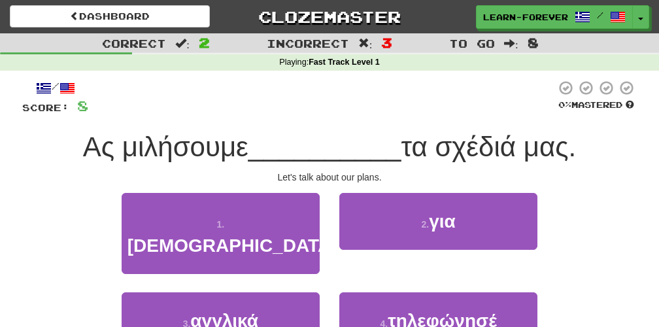
scroll to position [0, 0]
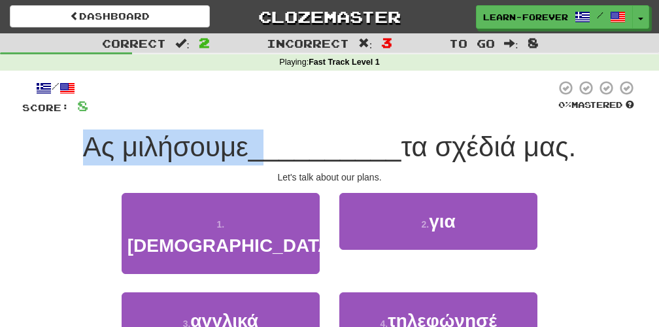
drag, startPoint x: 73, startPoint y: 133, endPoint x: 266, endPoint y: 144, distance: 193.8
click at [266, 144] on div "Ας μιλήσουμε __________ τα σχέδιά μας." at bounding box center [329, 147] width 614 height 36
drag, startPoint x: 392, startPoint y: 147, endPoint x: 582, endPoint y: 148, distance: 190.2
click at [582, 148] on div "Ας μιλήσουμε __________ τα σχέδιά μας." at bounding box center [329, 147] width 614 height 36
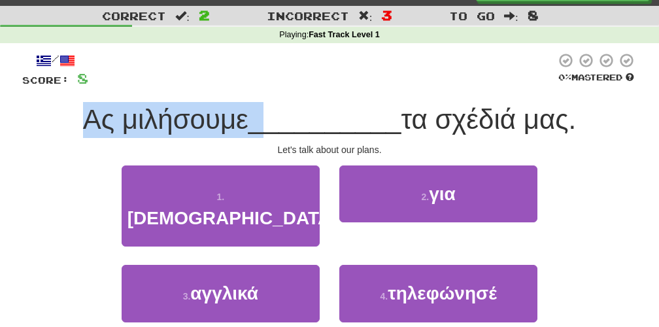
scroll to position [33, 0]
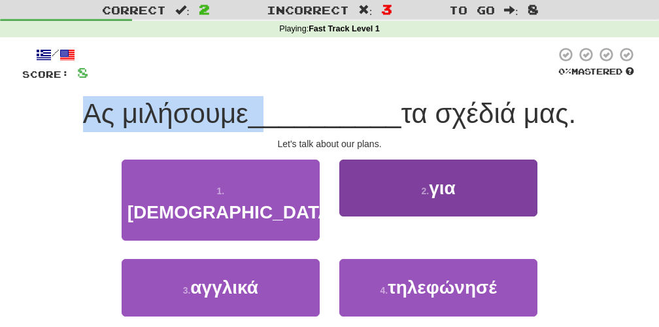
click at [469, 202] on button "2 . για" at bounding box center [438, 188] width 198 height 57
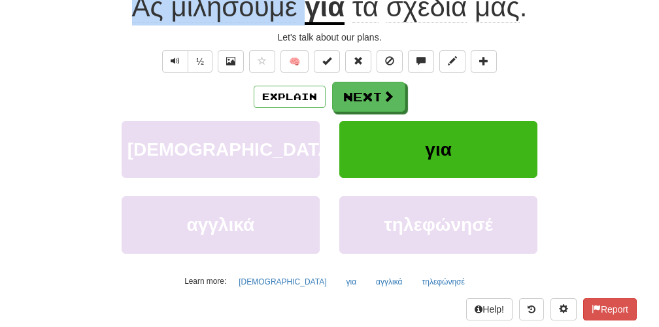
scroll to position [158, 0]
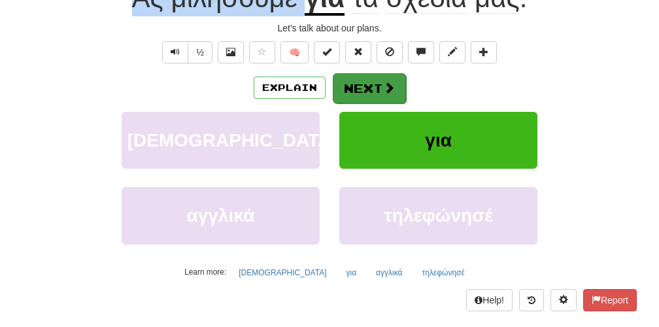
click at [371, 86] on button "Next" at bounding box center [369, 88] width 73 height 30
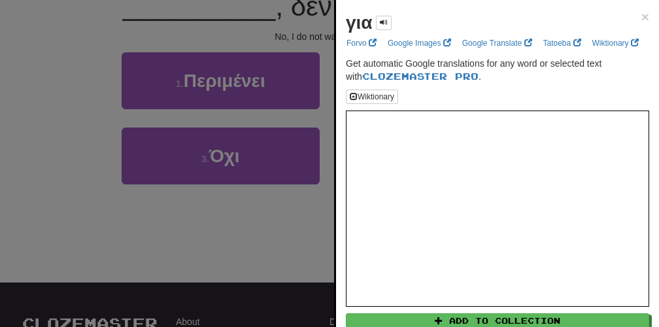
click at [241, 269] on div at bounding box center [329, 163] width 659 height 327
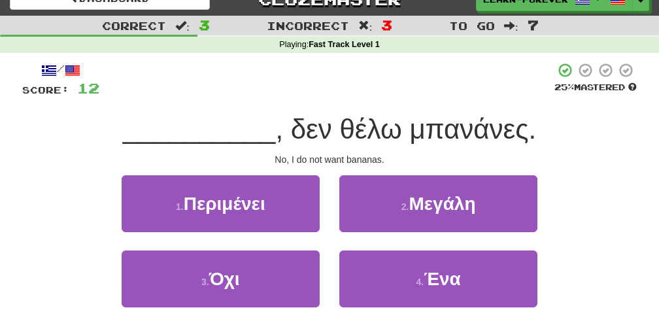
scroll to position [17, 0]
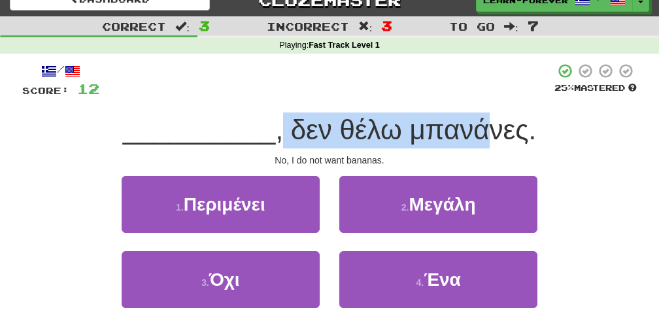
drag, startPoint x: 275, startPoint y: 119, endPoint x: 476, endPoint y: 135, distance: 201.3
click at [476, 135] on span ", δεν θέλω μπανάνες." at bounding box center [405, 129] width 261 height 31
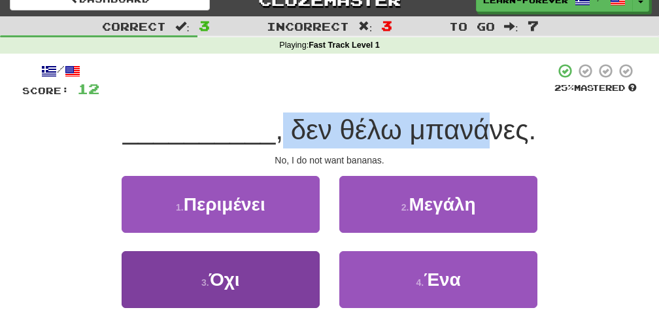
click at [231, 277] on span "Όχι" at bounding box center [224, 279] width 31 height 20
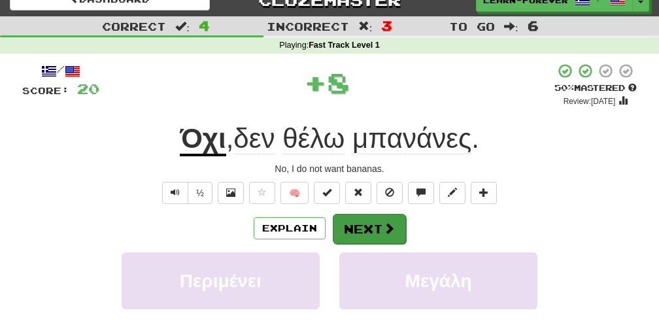
click at [366, 239] on button "Next" at bounding box center [369, 229] width 73 height 30
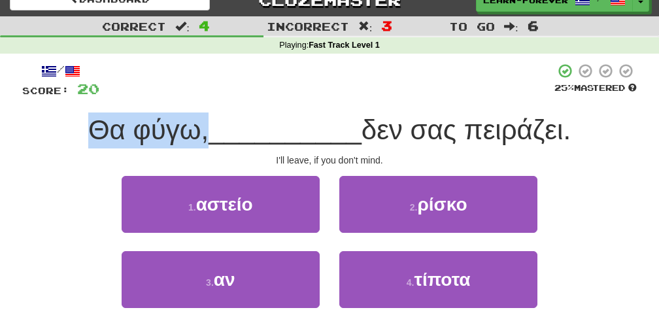
drag, startPoint x: 73, startPoint y: 127, endPoint x: 204, endPoint y: 127, distance: 130.7
click at [204, 127] on div "Θα φύγω, __________ δεν σας πειράζει." at bounding box center [329, 130] width 614 height 36
drag, startPoint x: 361, startPoint y: 129, endPoint x: 575, endPoint y: 132, distance: 213.8
click at [575, 132] on div "Θα φύγω, __________ δεν σας πειράζει." at bounding box center [329, 130] width 614 height 36
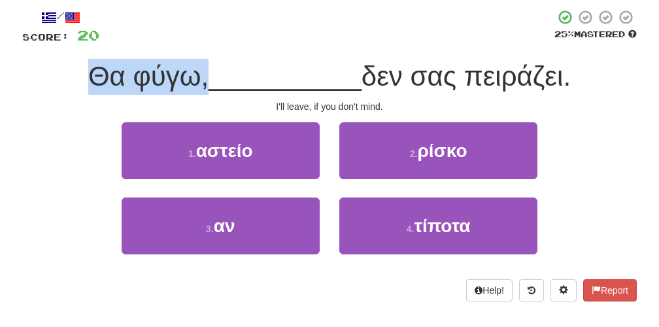
scroll to position [73, 0]
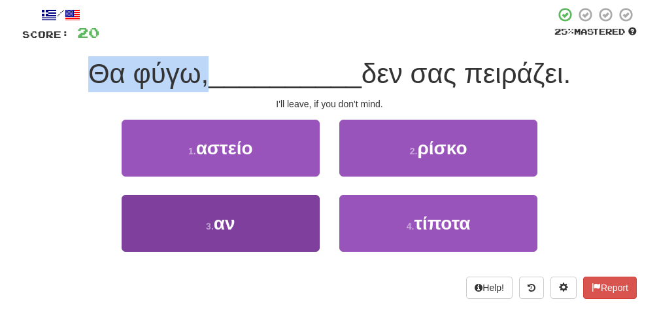
click at [245, 211] on button "3 . αν" at bounding box center [221, 223] width 198 height 57
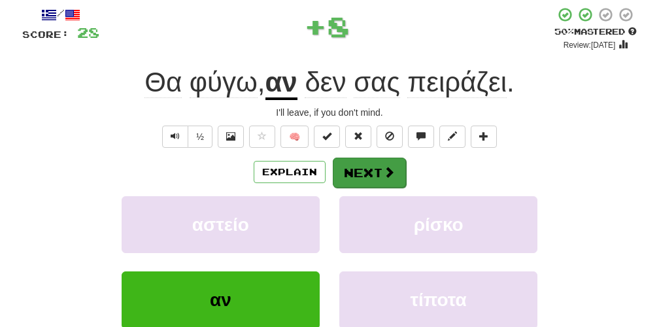
click at [391, 166] on span at bounding box center [389, 172] width 12 height 12
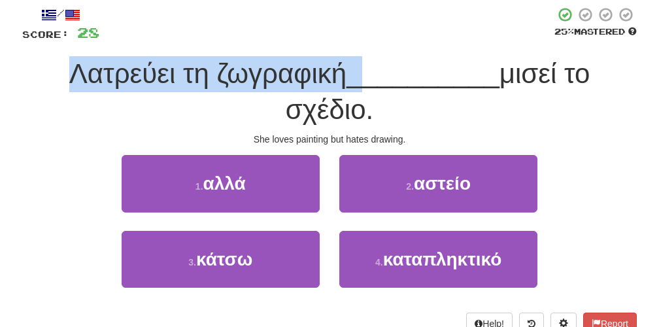
drag, startPoint x: 60, startPoint y: 77, endPoint x: 367, endPoint y: 74, distance: 306.6
click at [367, 74] on div "Λατρεύει τη ζωγραφική __________ μισεί το σχέδιο." at bounding box center [329, 91] width 614 height 71
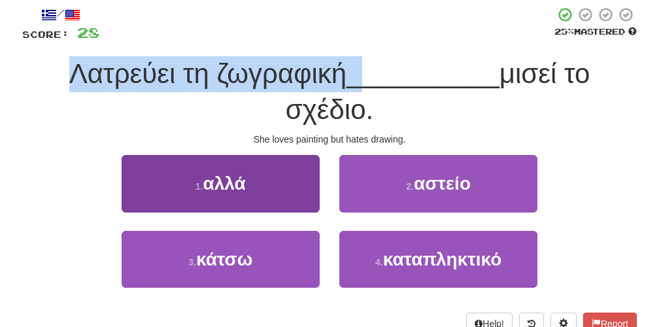
click at [230, 189] on span "αλλά" at bounding box center [224, 183] width 42 height 20
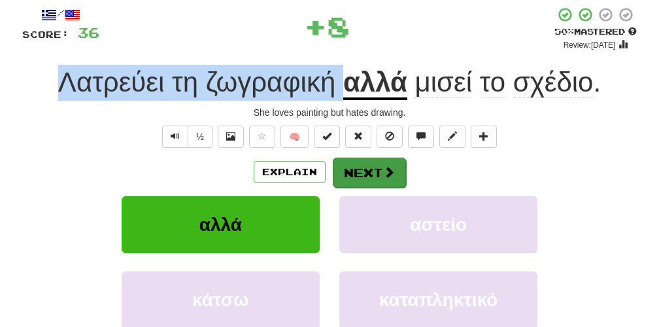
click at [379, 172] on button "Next" at bounding box center [369, 173] width 73 height 30
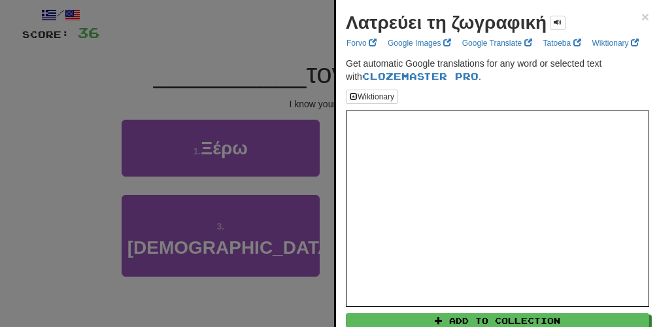
click at [269, 75] on div at bounding box center [329, 163] width 659 height 327
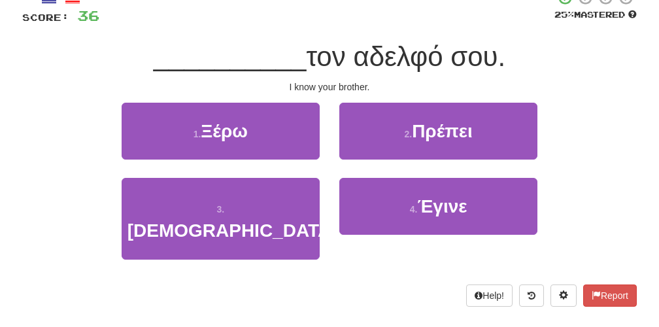
scroll to position [88, 0]
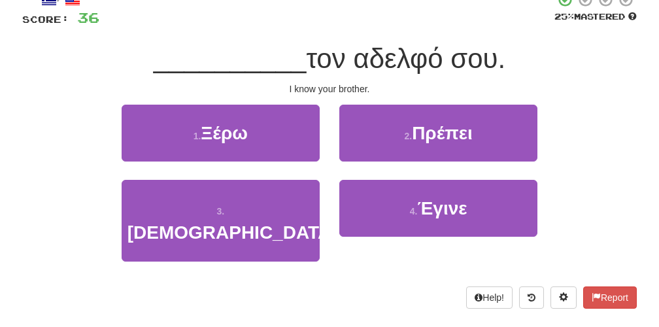
drag, startPoint x: 297, startPoint y: 43, endPoint x: 514, endPoint y: 55, distance: 217.4
click at [515, 54] on div "__________ τον αδελφό σου." at bounding box center [329, 59] width 614 height 36
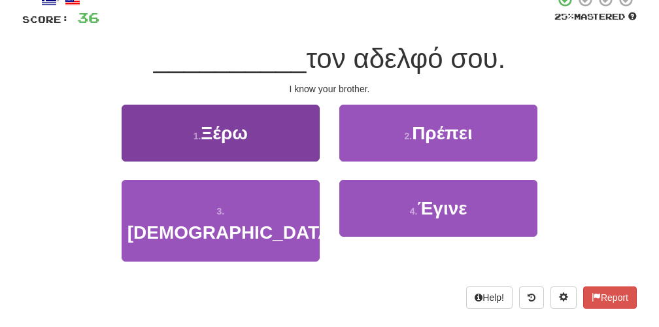
click at [218, 129] on span "Ξέρω" at bounding box center [224, 133] width 47 height 20
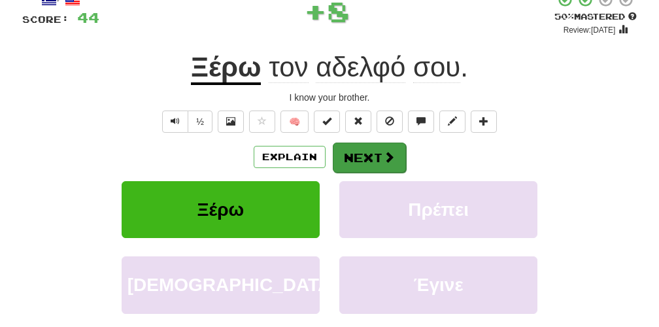
click at [360, 165] on button "Next" at bounding box center [369, 158] width 73 height 30
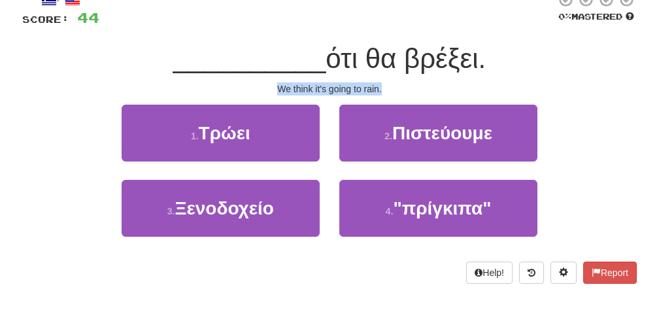
drag, startPoint x: 275, startPoint y: 85, endPoint x: 406, endPoint y: 85, distance: 130.7
click at [406, 85] on div "We think it's going to rain." at bounding box center [329, 88] width 614 height 13
drag, startPoint x: 328, startPoint y: 57, endPoint x: 497, endPoint y: 63, distance: 169.4
click at [497, 63] on div "__________ ότι θα βρέξει." at bounding box center [329, 59] width 614 height 36
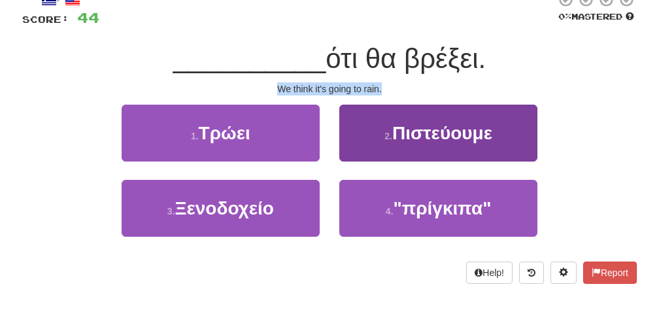
click at [452, 144] on button "2 . Πιστεύουμε" at bounding box center [438, 133] width 198 height 57
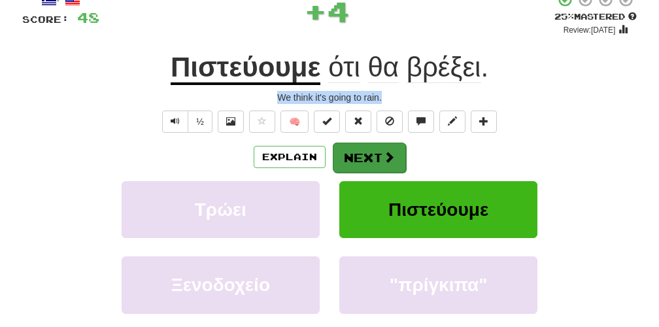
click at [380, 161] on button "Next" at bounding box center [369, 158] width 73 height 30
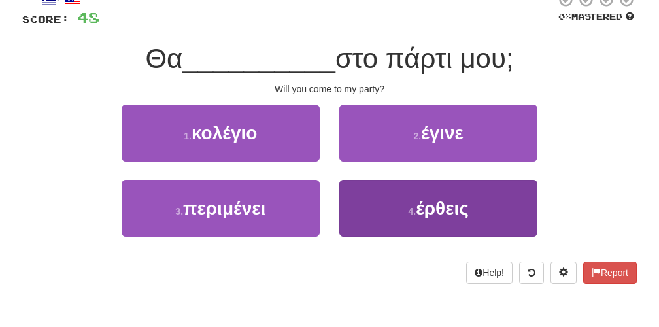
click at [422, 200] on span "έρθεις" at bounding box center [442, 208] width 53 height 20
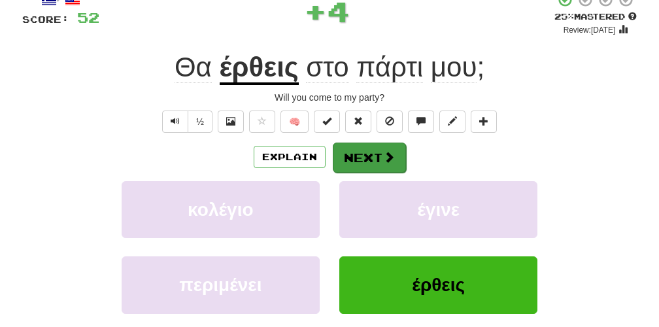
click at [380, 150] on button "Next" at bounding box center [369, 158] width 73 height 30
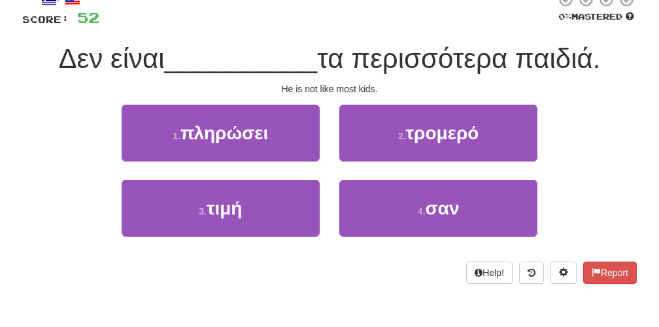
drag, startPoint x: 37, startPoint y: 63, endPoint x: 171, endPoint y: 63, distance: 133.4
click at [171, 63] on div "Δεν είναι __________ τα περισσότερα παιδιά." at bounding box center [329, 59] width 614 height 36
drag, startPoint x: 304, startPoint y: 59, endPoint x: 612, endPoint y: 65, distance: 308.0
click at [612, 65] on div "Δεν είναι __________ τα περισσότερα παιδιά." at bounding box center [329, 59] width 614 height 36
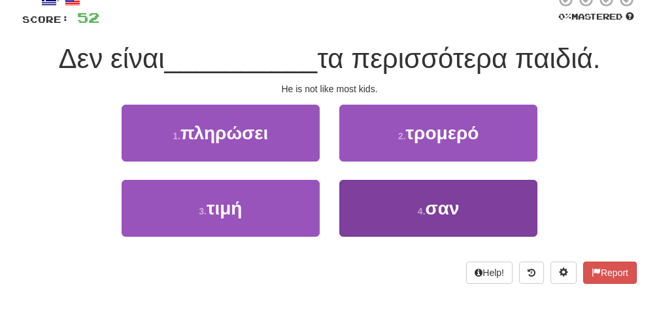
click at [464, 218] on button "4 . σαν" at bounding box center [438, 208] width 198 height 57
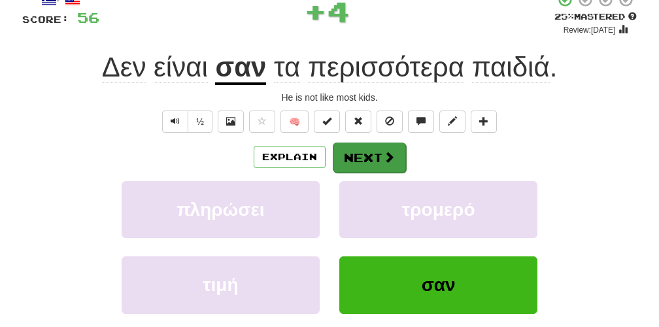
click at [367, 165] on button "Next" at bounding box center [369, 158] width 73 height 30
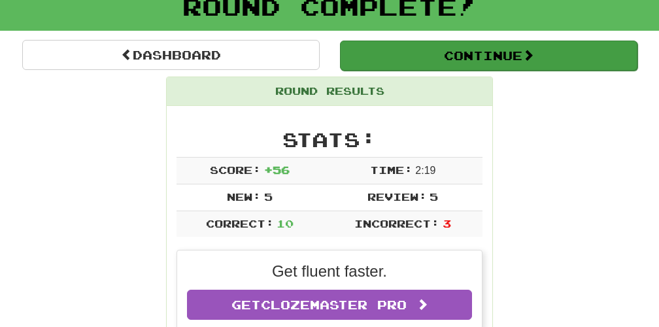
click at [473, 46] on button "Continue" at bounding box center [488, 56] width 297 height 30
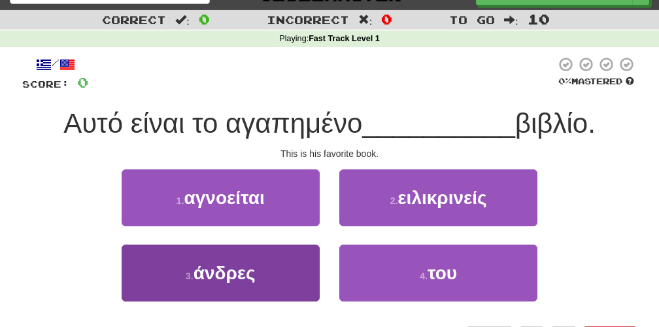
scroll to position [23, 0]
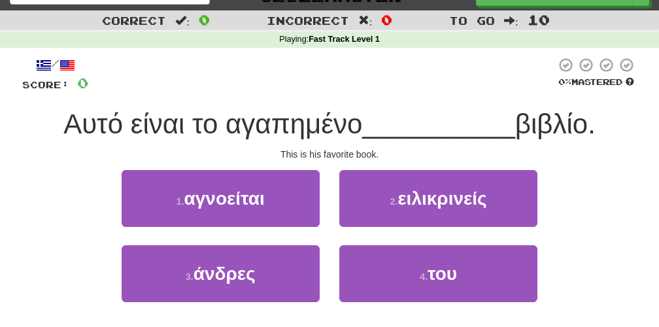
drag, startPoint x: 61, startPoint y: 120, endPoint x: 370, endPoint y: 118, distance: 308.6
click at [362, 118] on span "Αυτό είναι το αγαπημένο" at bounding box center [212, 124] width 299 height 31
drag, startPoint x: 500, startPoint y: 126, endPoint x: 612, endPoint y: 126, distance: 111.8
click at [612, 126] on div "Αυτό είναι το αγαπημένο __________ βιβλίο." at bounding box center [329, 125] width 614 height 36
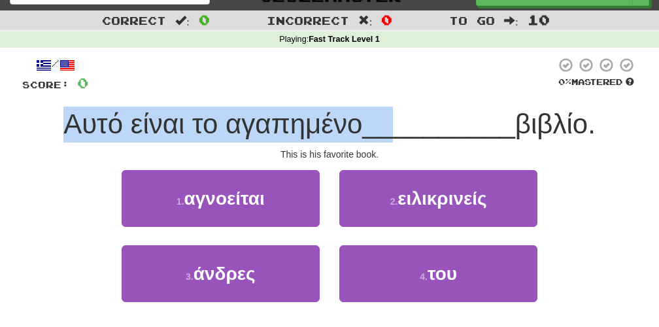
drag, startPoint x: 51, startPoint y: 122, endPoint x: 400, endPoint y: 122, distance: 349.1
click at [400, 122] on div "Αυτό είναι το αγαπημένο __________ βιβλίο." at bounding box center [329, 125] width 614 height 36
drag, startPoint x: 496, startPoint y: 124, endPoint x: 603, endPoint y: 124, distance: 107.2
click at [603, 124] on div "Αυτό είναι το αγαπημένο __________ βιβλίο." at bounding box center [329, 125] width 614 height 36
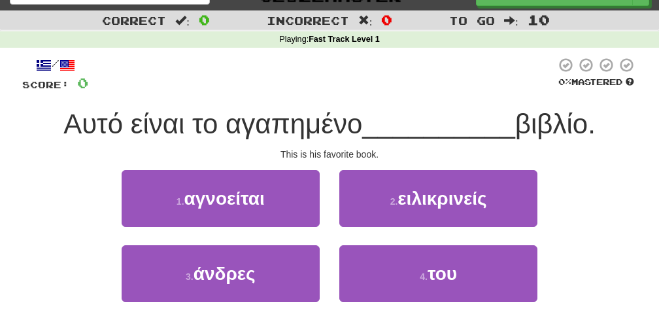
click at [550, 263] on div "3 . άνδρες 4 . του" at bounding box center [330, 282] width 654 height 75
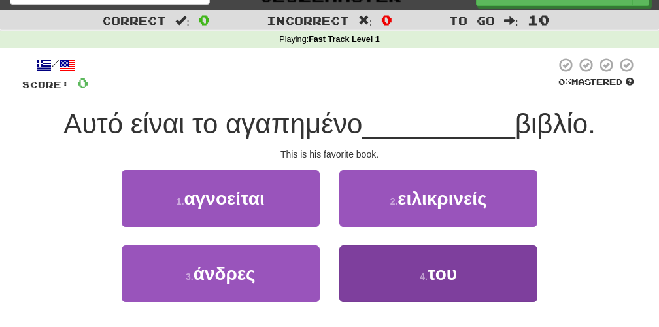
click at [459, 284] on button "4 . του" at bounding box center [438, 273] width 198 height 57
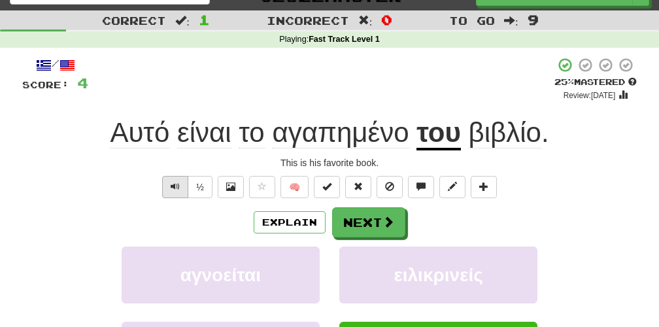
click at [174, 186] on span "Text-to-speech controls" at bounding box center [175, 186] width 9 height 9
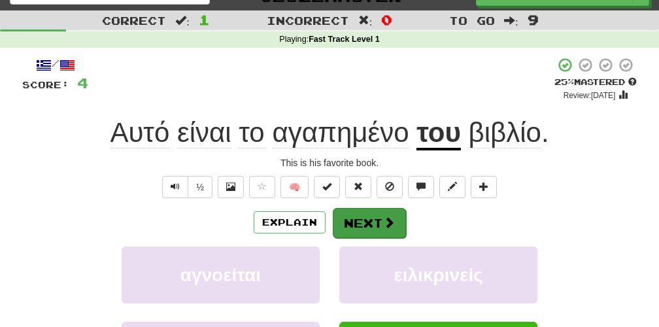
click at [375, 227] on button "Next" at bounding box center [369, 223] width 73 height 30
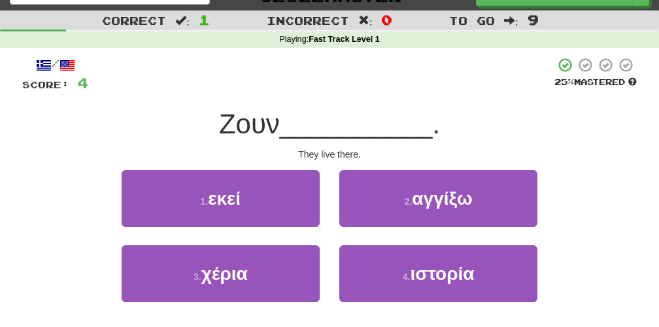
drag, startPoint x: 209, startPoint y: 118, endPoint x: 298, endPoint y: 118, distance: 88.9
click at [298, 118] on div "Ζουν __________ ." at bounding box center [329, 125] width 614 height 36
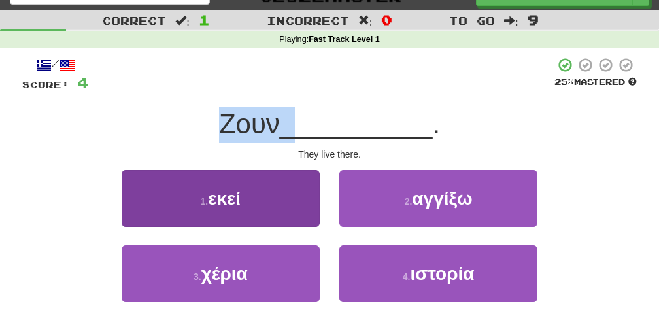
click at [264, 205] on button "1 . εκεί" at bounding box center [221, 198] width 198 height 57
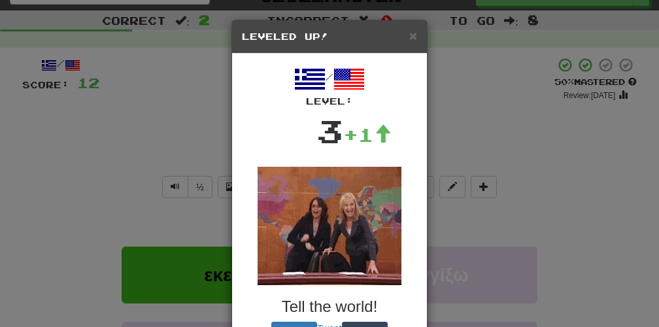
click at [408, 36] on h5 "Leveled Up!" at bounding box center [329, 36] width 175 height 13
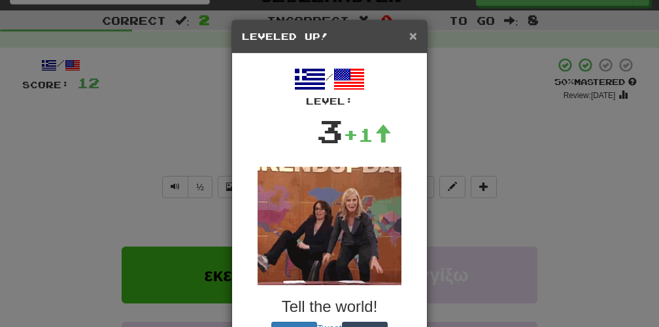
click at [414, 37] on span "×" at bounding box center [413, 35] width 8 height 15
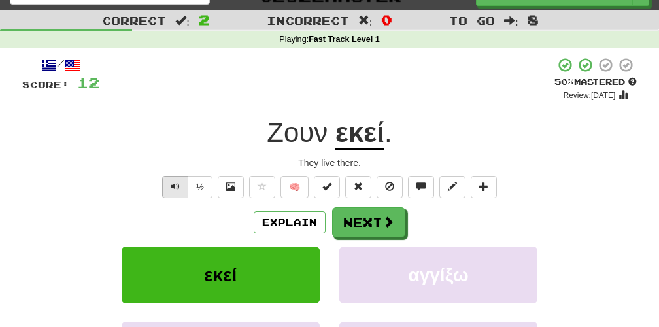
click at [173, 191] on button "Text-to-speech controls" at bounding box center [175, 187] width 26 height 22
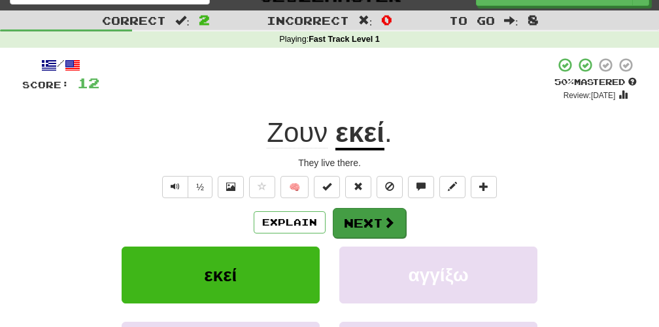
click at [378, 229] on button "Next" at bounding box center [369, 223] width 73 height 30
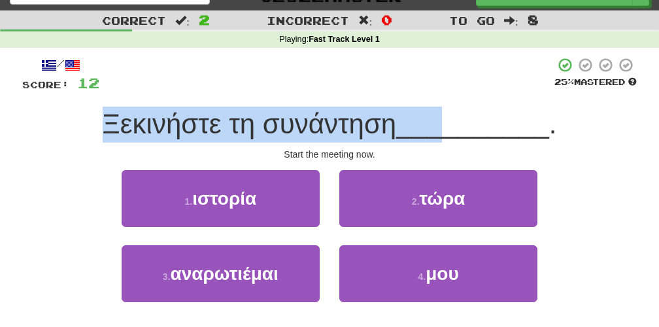
drag, startPoint x: 97, startPoint y: 114, endPoint x: 443, endPoint y: 114, distance: 345.2
click at [443, 114] on div "Ξεκινήστε τη συνάντηση __________ ." at bounding box center [329, 125] width 614 height 36
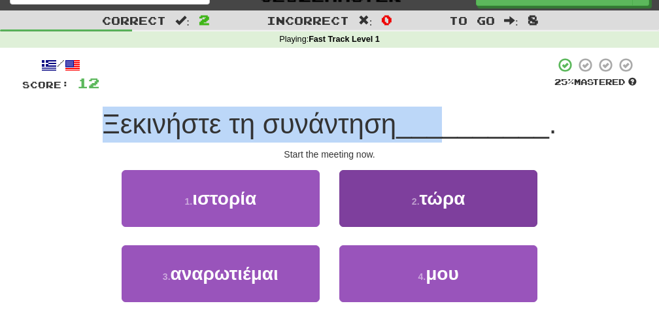
click at [440, 214] on button "2 . τώρα" at bounding box center [438, 198] width 198 height 57
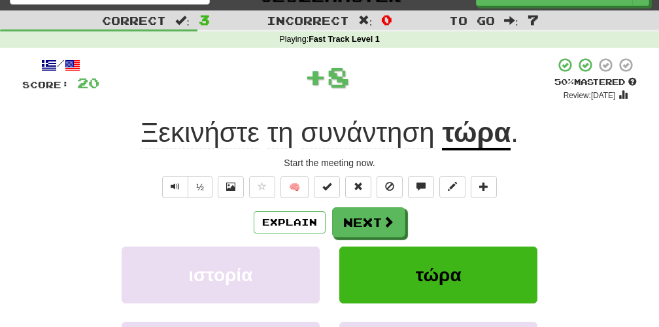
click at [130, 159] on div "Start the meeting now." at bounding box center [329, 162] width 614 height 13
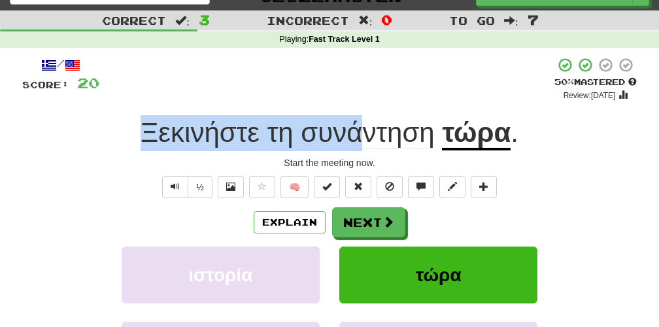
drag, startPoint x: 121, startPoint y: 139, endPoint x: 362, endPoint y: 140, distance: 241.2
click at [367, 140] on div "Ξεκινήστε τη συνάντηση τώρα ." at bounding box center [329, 133] width 614 height 36
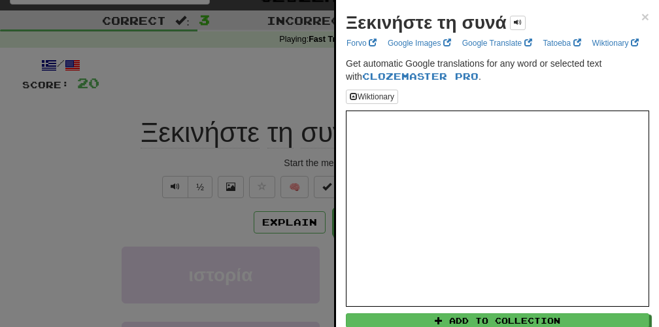
click at [170, 193] on div at bounding box center [329, 163] width 659 height 327
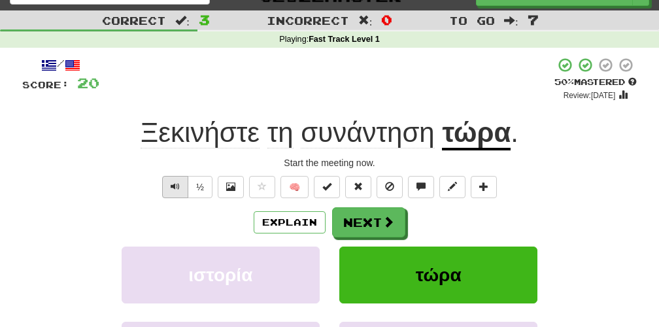
click at [171, 186] on span "Text-to-speech controls" at bounding box center [175, 186] width 9 height 9
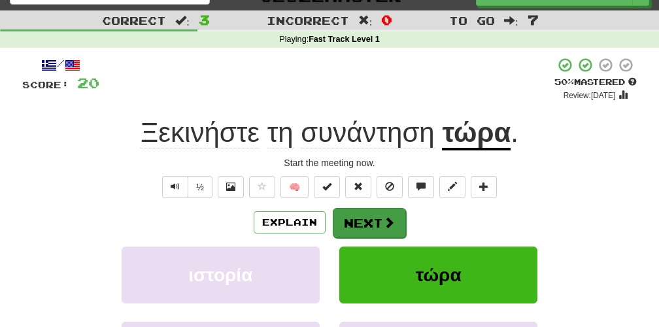
click at [373, 220] on button "Next" at bounding box center [369, 223] width 73 height 30
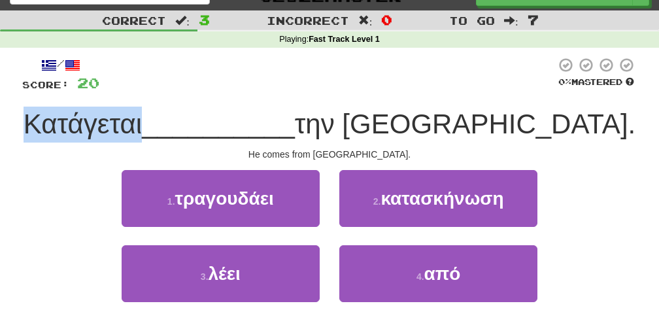
drag, startPoint x: 114, startPoint y: 118, endPoint x: 237, endPoint y: 118, distance: 123.6
click at [142, 118] on span "Κατάγεται" at bounding box center [83, 124] width 118 height 31
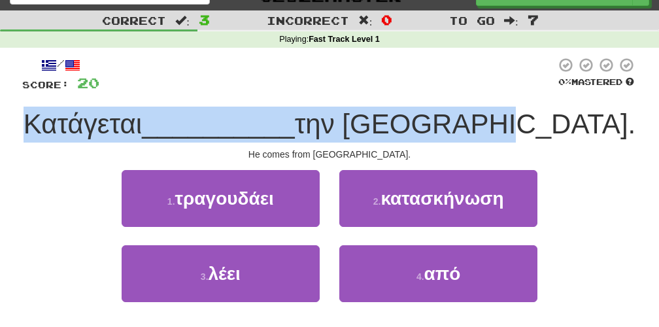
drag, startPoint x: 557, startPoint y: 121, endPoint x: 2, endPoint y: 120, distance: 555.0
click at [2, 120] on div "Correct : 3 Incorrect : 0 To go : 7 Playing : Fast Track Level 1 / Score: 20 0 …" at bounding box center [329, 188] width 659 height 357
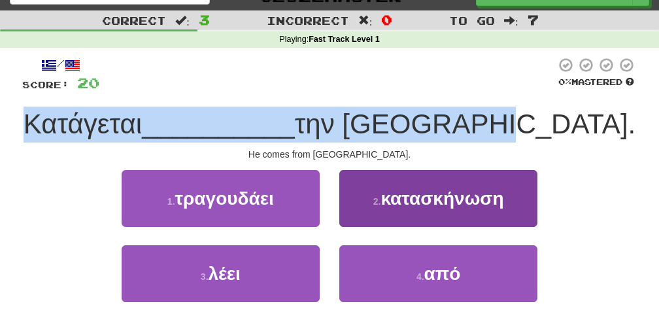
click at [419, 209] on button "2 . κατασκήνωση" at bounding box center [438, 198] width 198 height 57
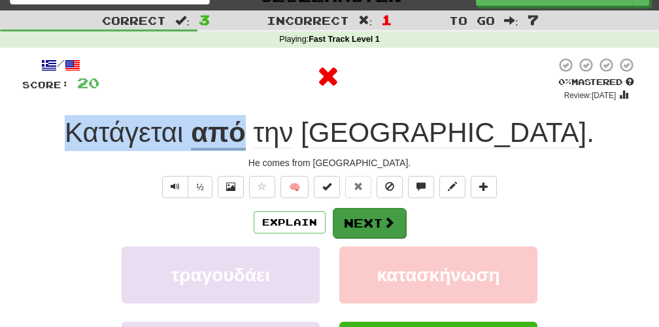
click at [370, 221] on button "Next" at bounding box center [369, 223] width 73 height 30
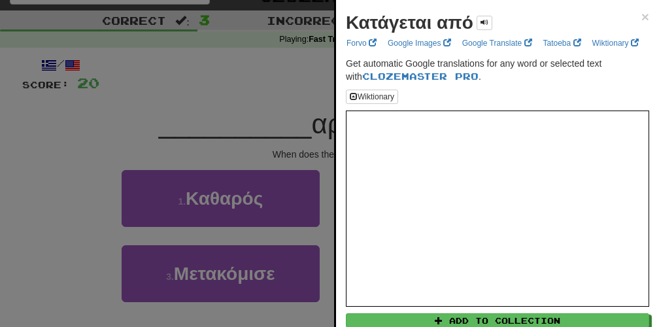
click at [279, 161] on div at bounding box center [329, 163] width 659 height 327
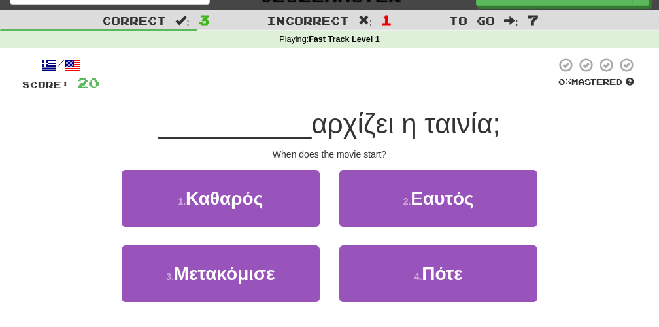
drag, startPoint x: 303, startPoint y: 124, endPoint x: 506, endPoint y: 124, distance: 202.7
click at [506, 125] on div "__________ αρχίζει η ταινία;" at bounding box center [329, 125] width 614 height 36
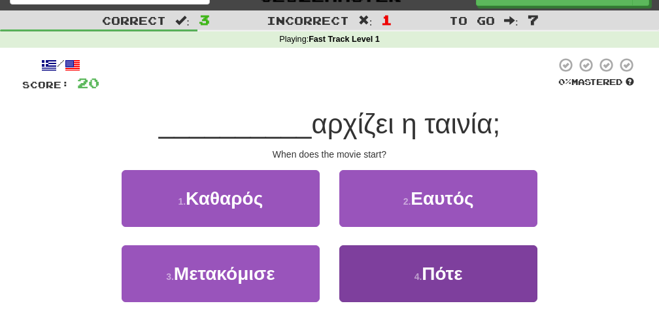
click at [479, 280] on button "4 . Πότε" at bounding box center [438, 273] width 198 height 57
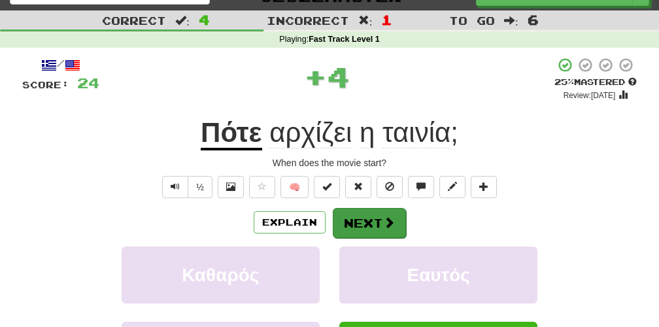
click at [369, 230] on button "Next" at bounding box center [369, 223] width 73 height 30
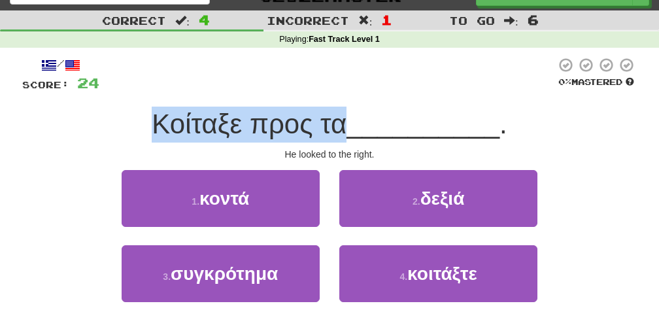
drag, startPoint x: 156, startPoint y: 119, endPoint x: 357, endPoint y: 118, distance: 201.3
click at [346, 118] on span "Κοίταξε προς τα" at bounding box center [249, 124] width 195 height 31
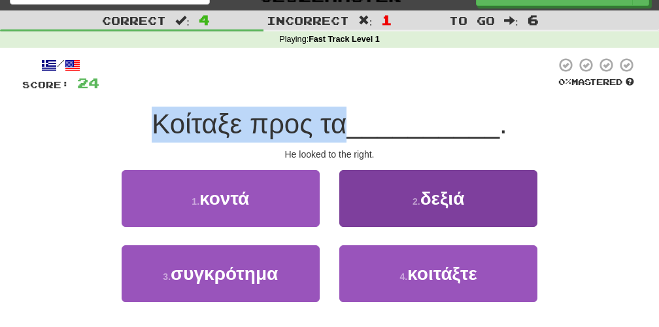
click at [432, 198] on span "δεξιά" at bounding box center [442, 198] width 44 height 20
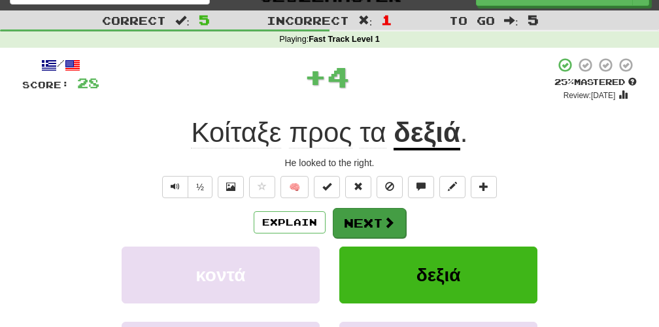
click at [375, 216] on button "Next" at bounding box center [369, 223] width 73 height 30
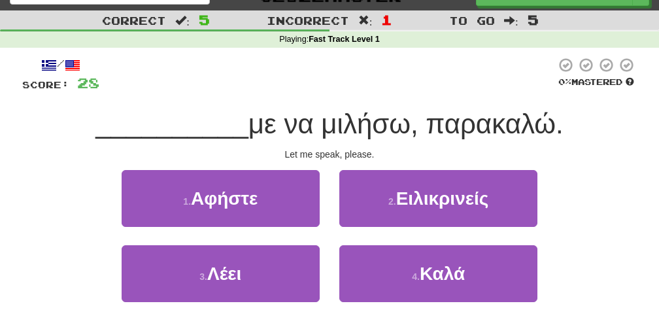
drag, startPoint x: 223, startPoint y: 126, endPoint x: 584, endPoint y: 131, distance: 361.5
click at [584, 131] on div "__________ με να μιλήσω, παρακαλώ." at bounding box center [329, 125] width 614 height 36
click at [562, 267] on div "3 . Λέει 4 . Καλά" at bounding box center [330, 282] width 654 height 75
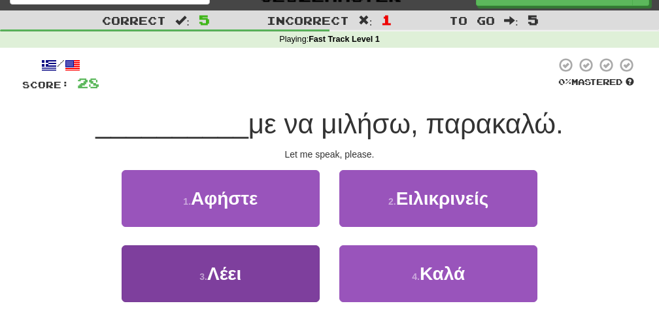
click at [227, 278] on span "Λέει" at bounding box center [224, 273] width 34 height 20
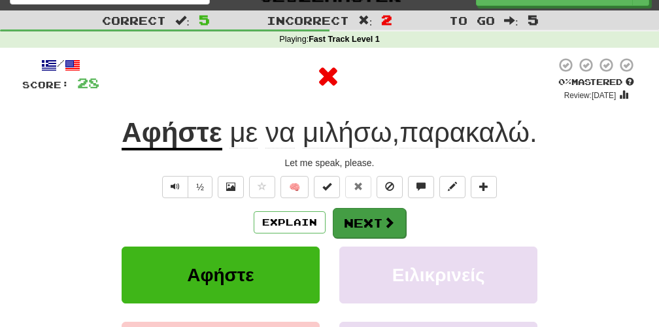
click at [367, 229] on button "Next" at bounding box center [369, 223] width 73 height 30
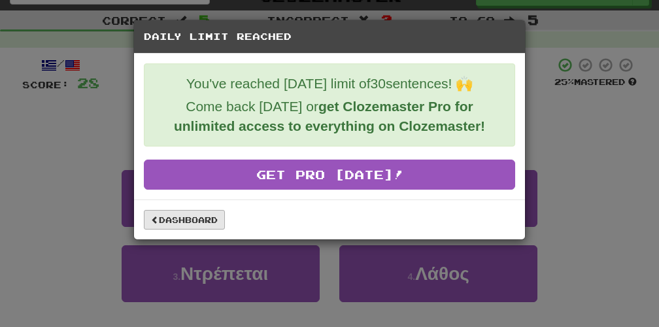
click at [175, 222] on link "Dashboard" at bounding box center [184, 220] width 81 height 20
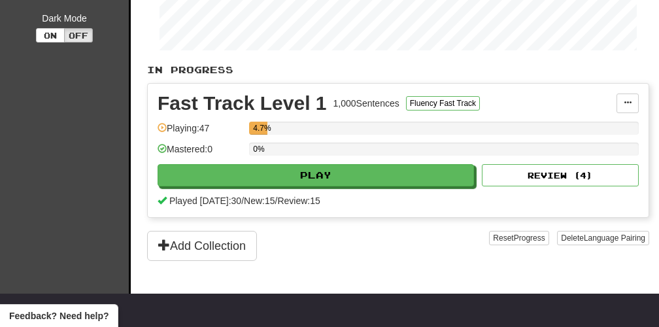
scroll to position [192, 0]
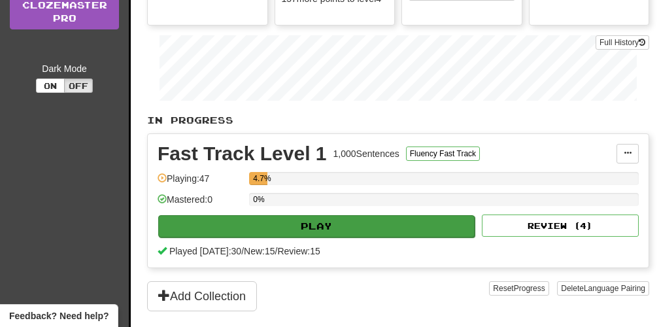
click at [273, 231] on button "Play" at bounding box center [316, 226] width 316 height 22
select select "**"
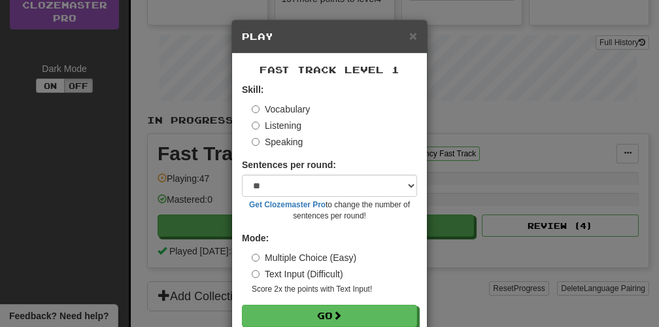
click at [282, 127] on label "Listening" at bounding box center [277, 125] width 50 height 13
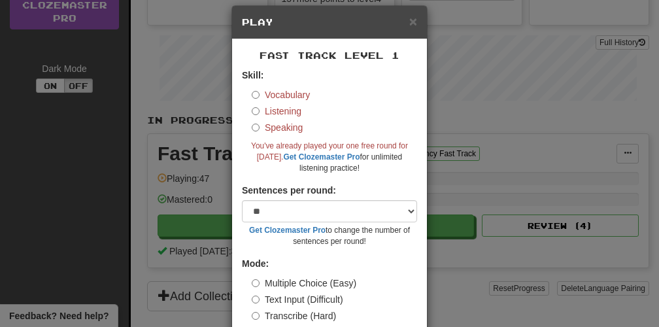
scroll to position [11, 0]
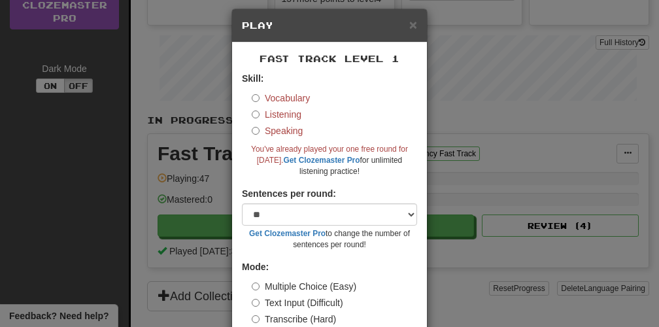
click at [276, 133] on label "Speaking" at bounding box center [277, 130] width 51 height 13
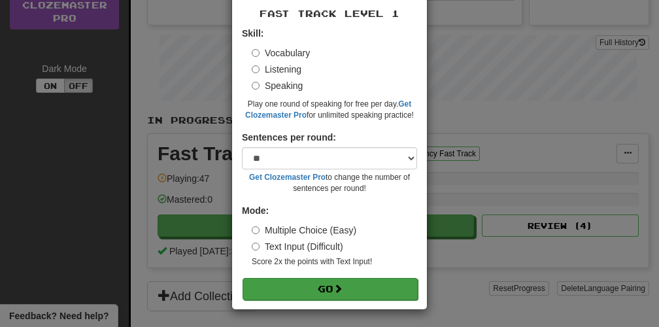
scroll to position [56, 0]
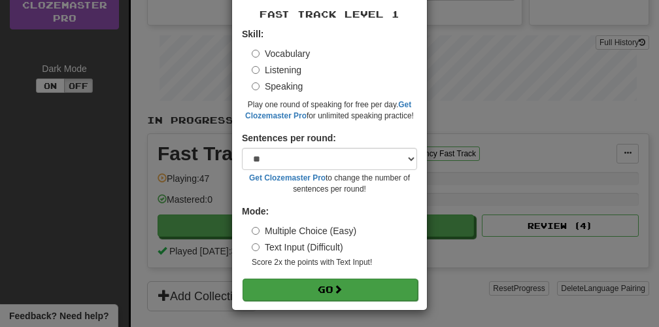
click at [331, 292] on button "Go" at bounding box center [330, 289] width 175 height 22
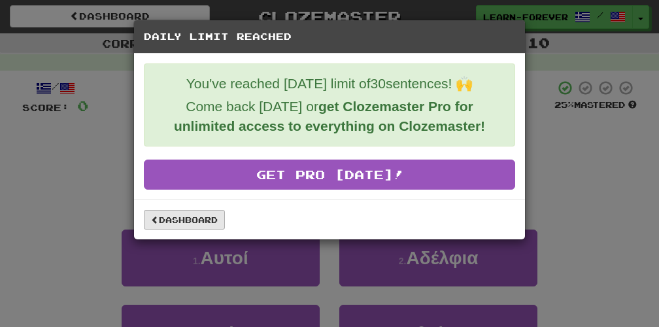
click at [208, 224] on link "Dashboard" at bounding box center [184, 220] width 81 height 20
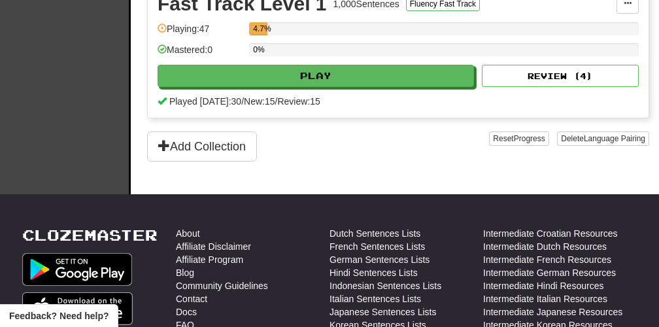
scroll to position [151, 0]
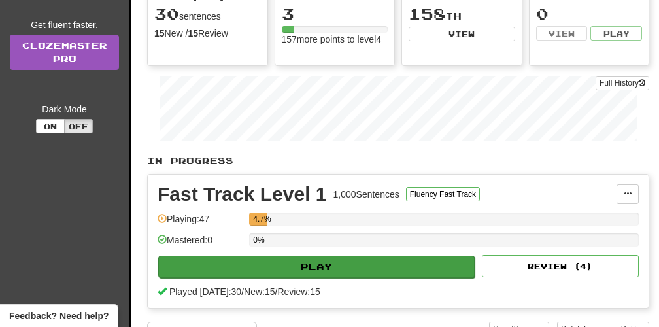
click at [284, 265] on button "Play" at bounding box center [316, 267] width 316 height 22
select select "**"
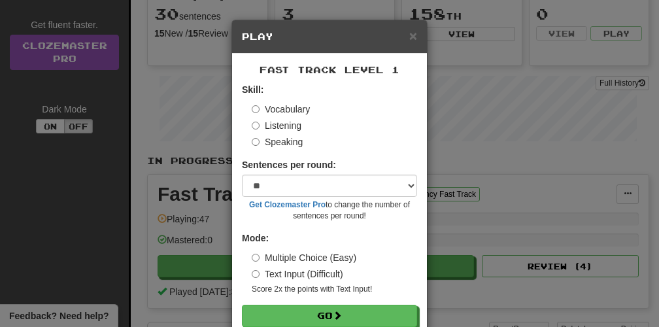
click at [276, 124] on label "Listening" at bounding box center [277, 125] width 50 height 13
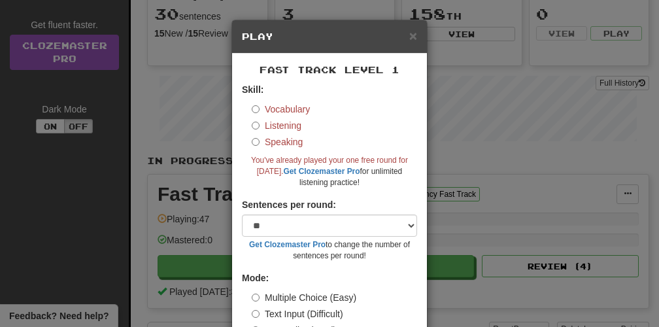
click at [277, 107] on label "Vocabulary" at bounding box center [281, 109] width 58 height 13
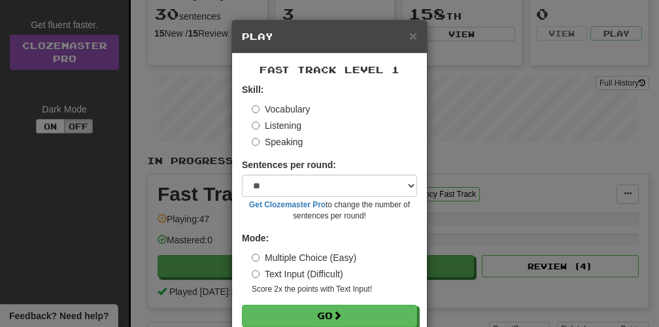
click at [500, 180] on div "× Play Fast Track Level 1 Skill: Vocabulary Listening Speaking Sentences per ro…" at bounding box center [329, 163] width 659 height 327
